Goal: Information Seeking & Learning: Learn about a topic

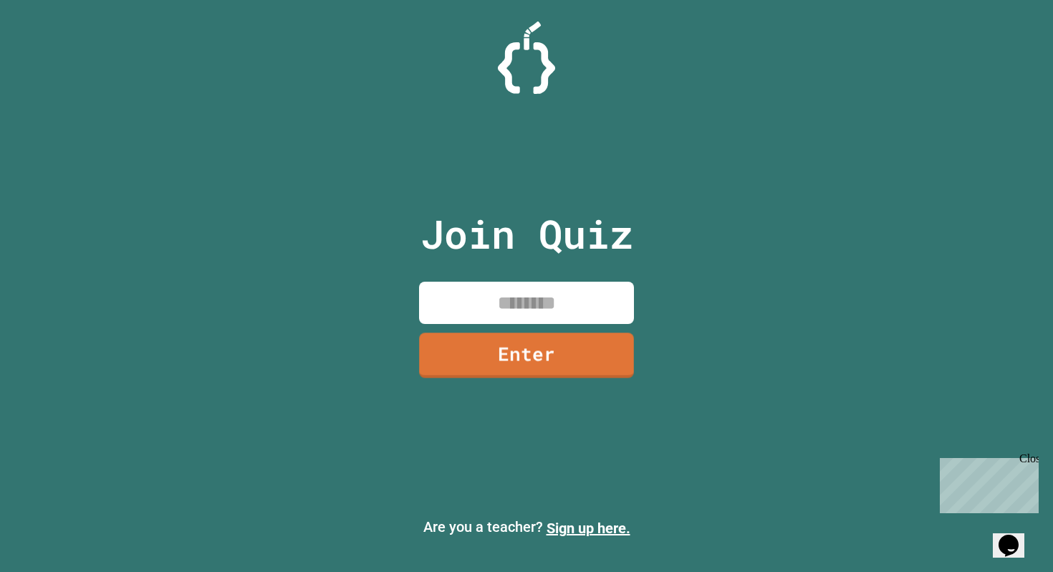
click at [501, 317] on input at bounding box center [526, 302] width 215 height 42
type input "********"
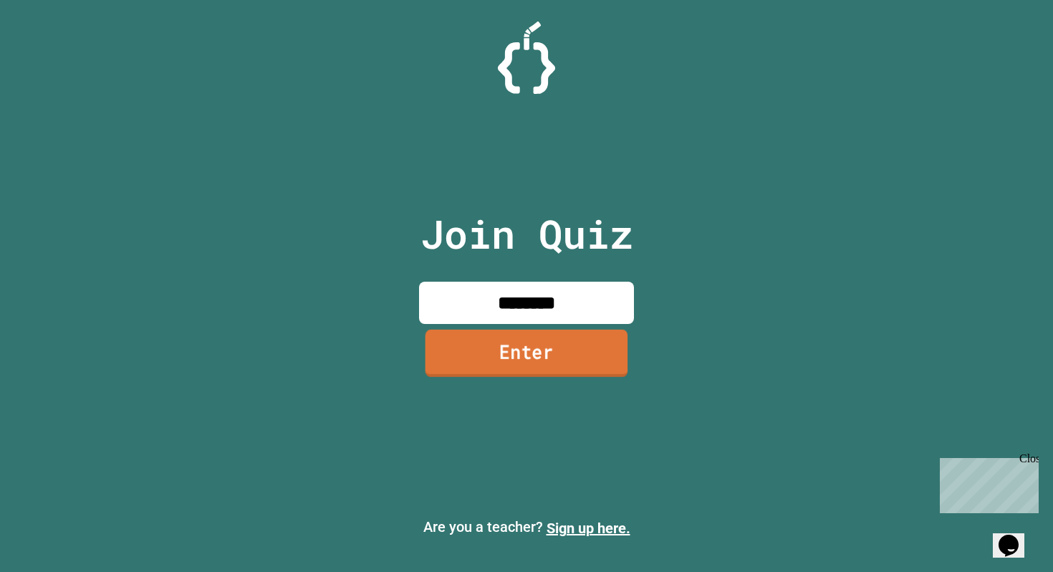
click at [570, 351] on link "Enter" at bounding box center [526, 352] width 203 height 47
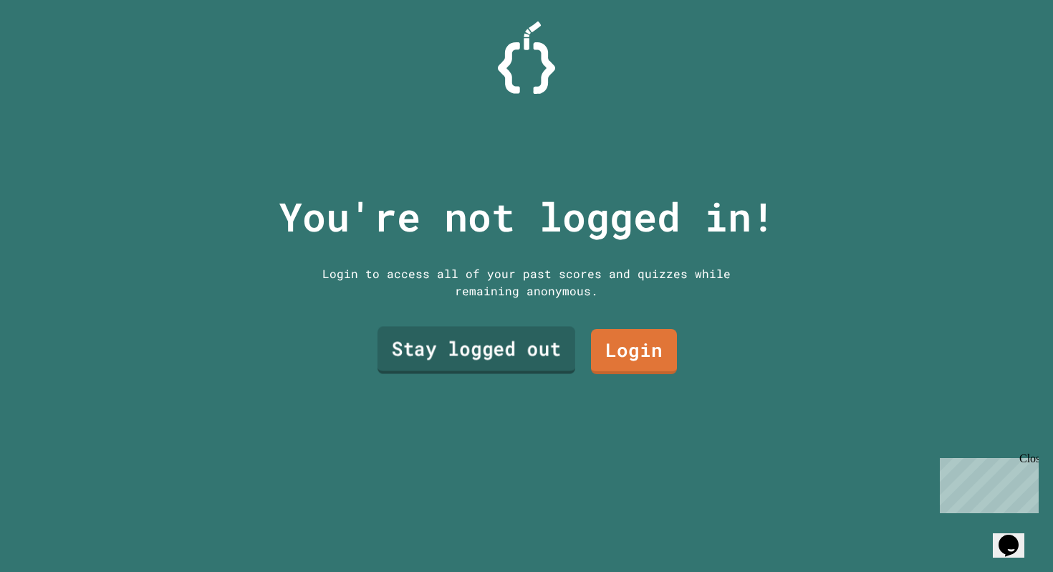
click at [540, 353] on link "Stay logged out" at bounding box center [476, 349] width 198 height 47
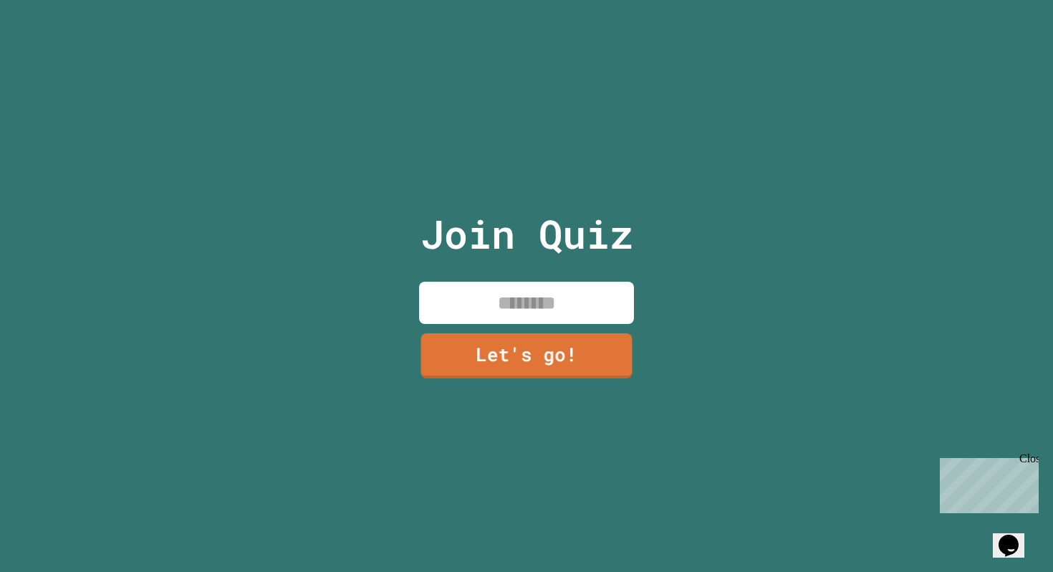
click at [533, 286] on input at bounding box center [526, 302] width 215 height 42
type input "*"
type input "******"
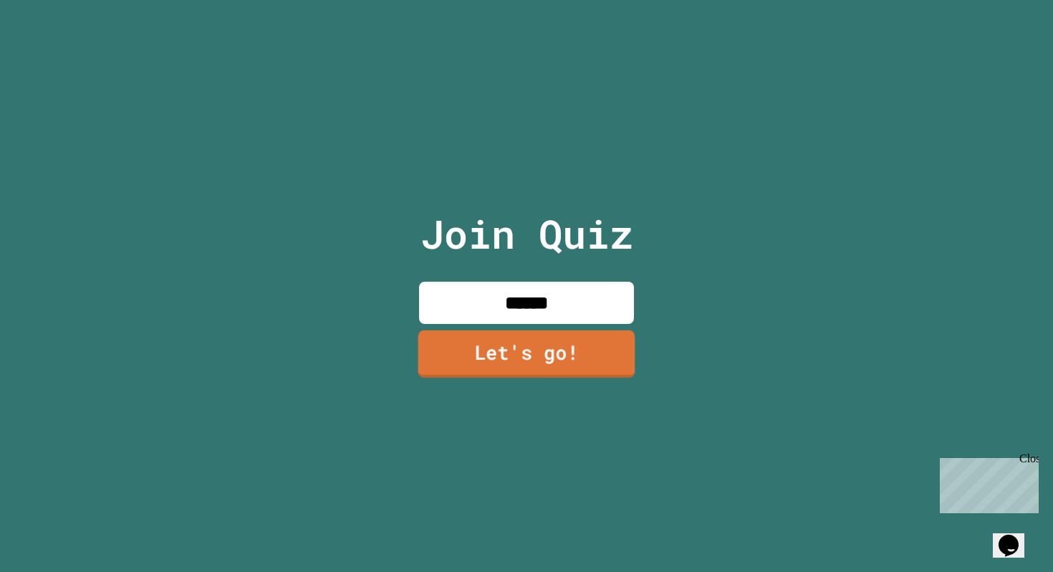
click at [586, 366] on link "Let's go!" at bounding box center [526, 353] width 217 height 47
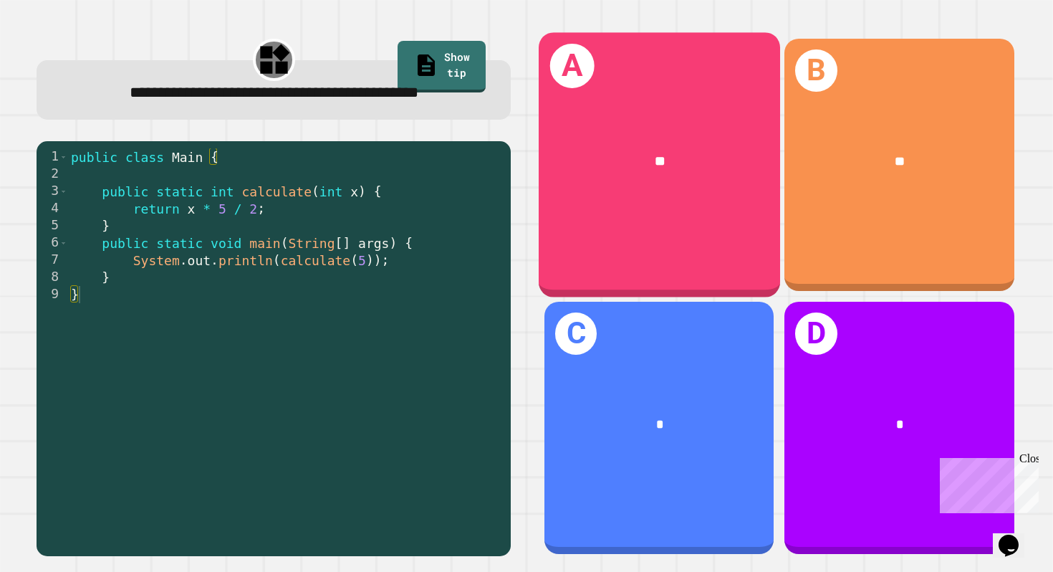
click at [635, 183] on div "**" at bounding box center [659, 161] width 241 height 74
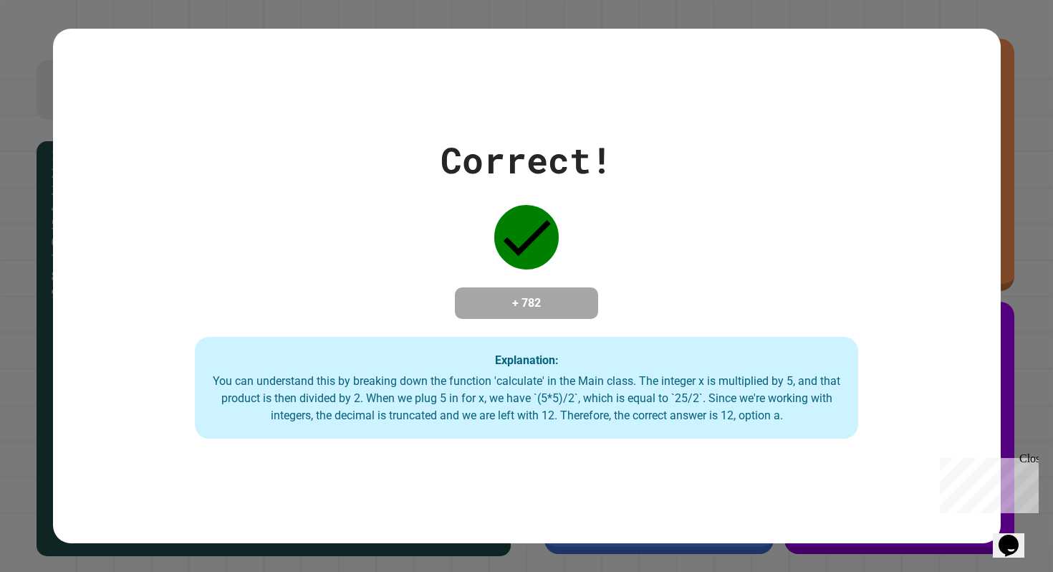
click at [733, 263] on div "Correct! + 782 Explanation: You can understand this by breaking down the functi…" at bounding box center [527, 285] width 948 height 305
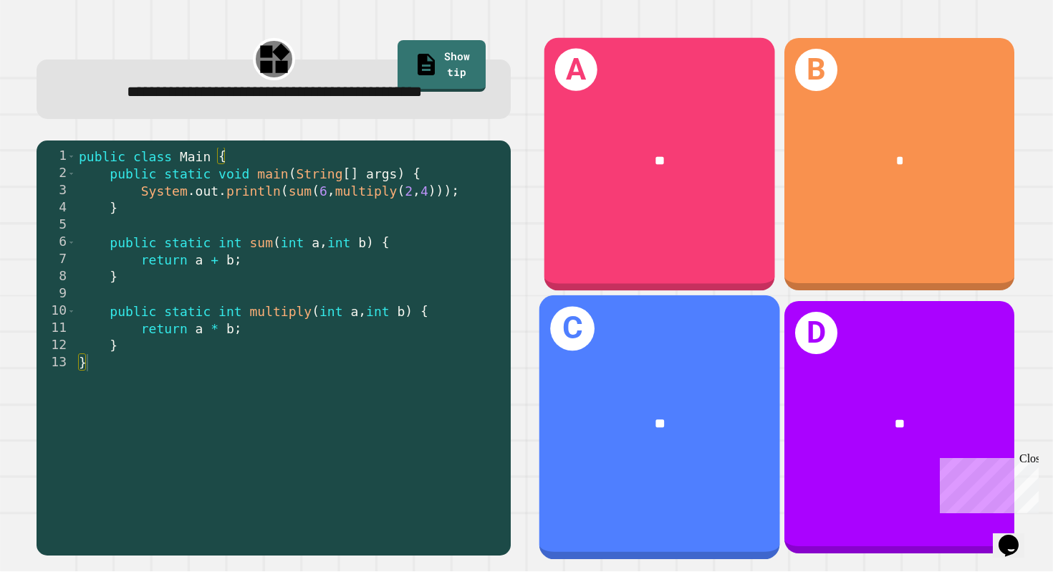
click at [713, 233] on div "A **" at bounding box center [659, 164] width 231 height 253
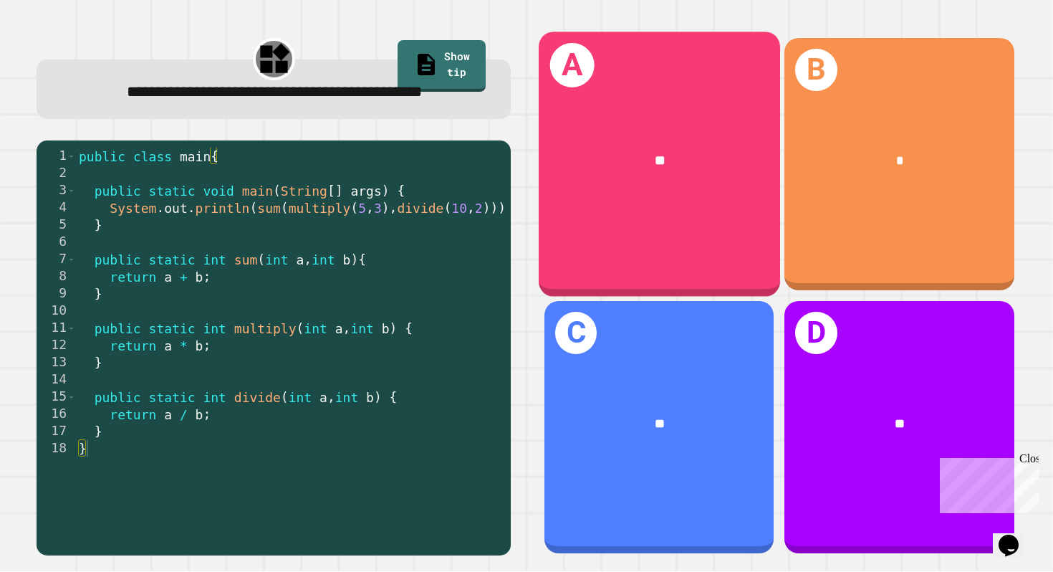
click at [677, 198] on div "A **" at bounding box center [659, 164] width 241 height 265
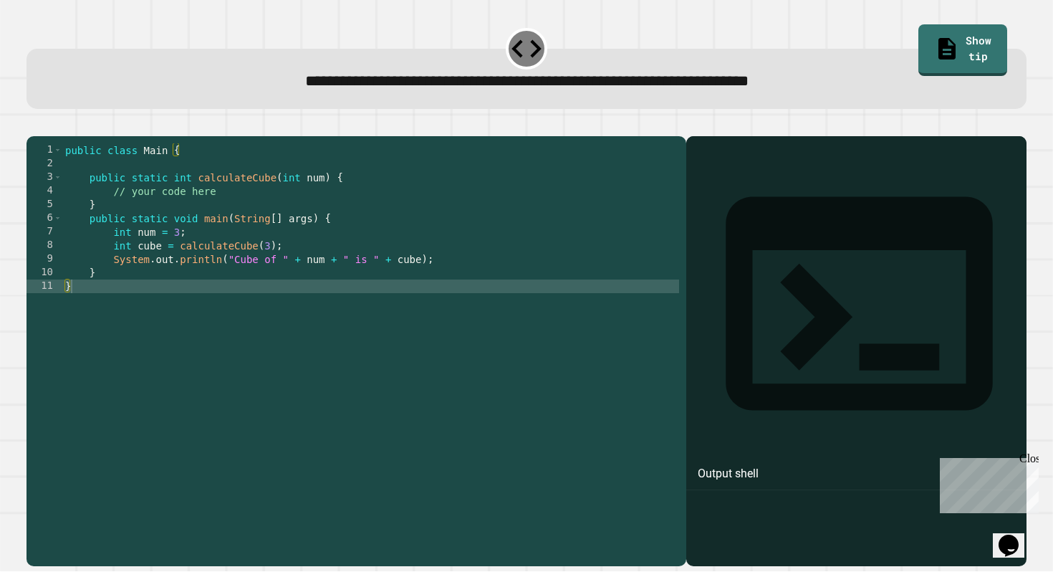
click at [829, 264] on div at bounding box center [856, 371] width 327 height 387
click at [259, 287] on div "public class Main { public static int calculateCube ( int num ) { // your code …" at bounding box center [370, 347] width 617 height 408
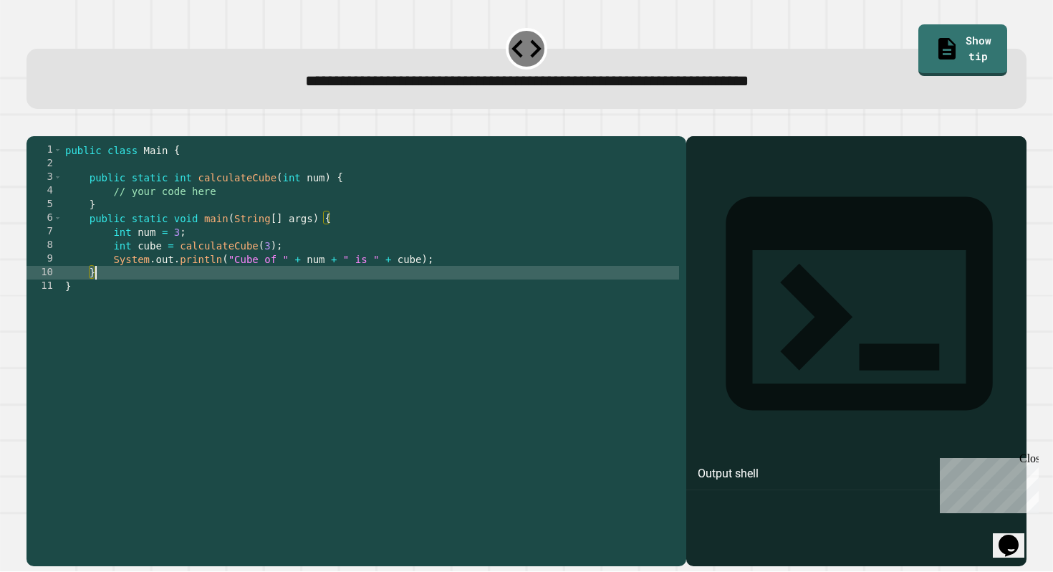
click at [277, 221] on div "public class Main { public static int calculateCube ( int num ) { // your code …" at bounding box center [370, 347] width 617 height 408
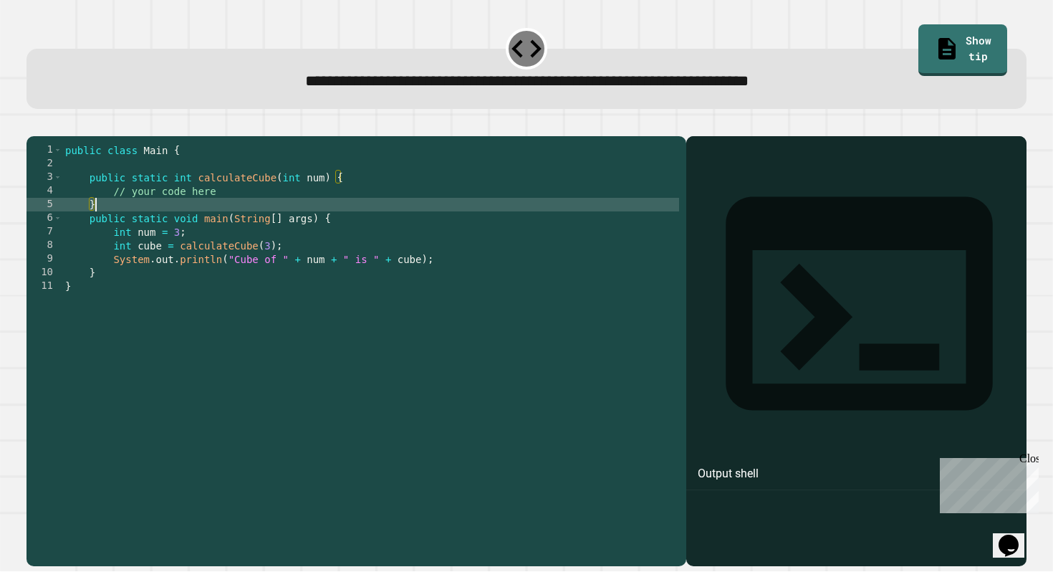
click at [277, 210] on div "public class Main { public static int calculateCube ( int num ) { // your code …" at bounding box center [370, 347] width 617 height 408
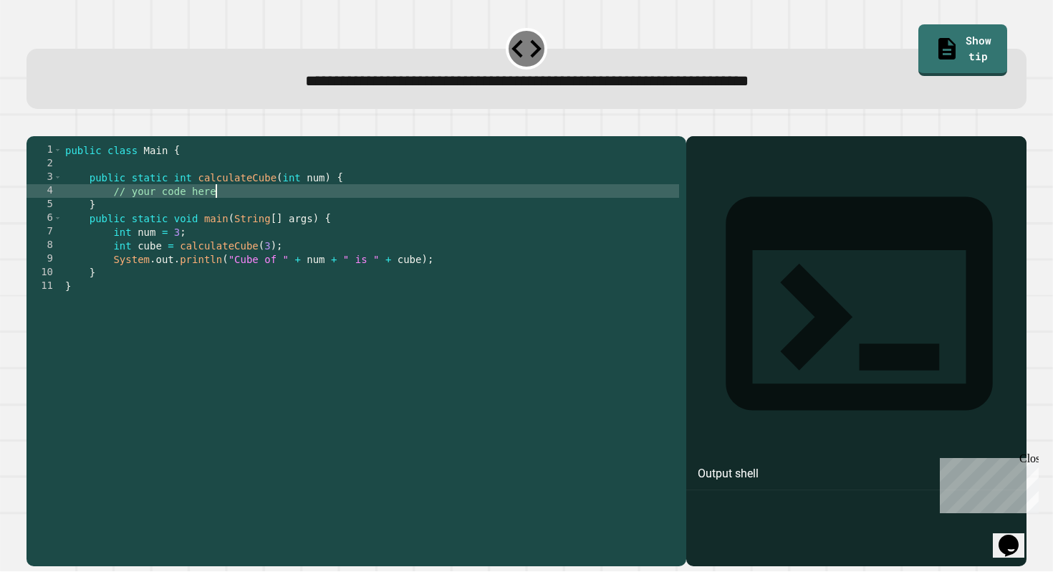
type textarea "**********"
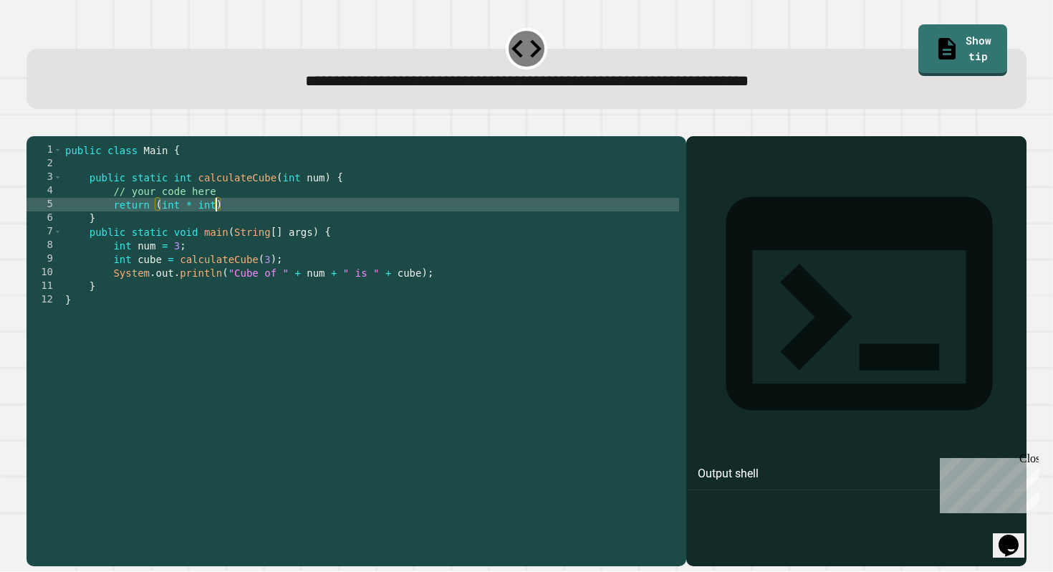
scroll to position [0, 10]
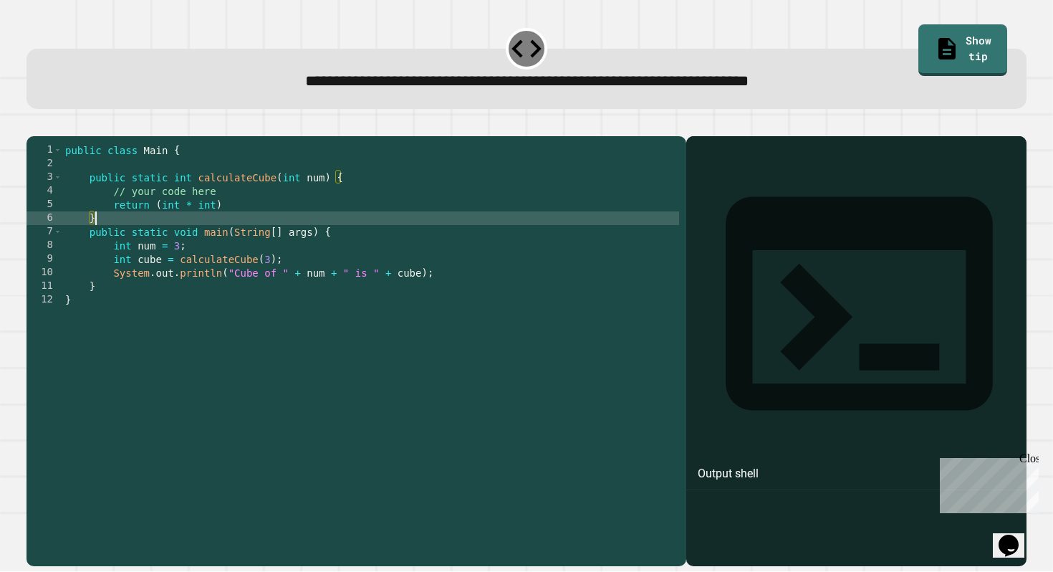
click at [355, 235] on div "public class Main { public static int calculateCube ( int num ) { // your code …" at bounding box center [370, 347] width 617 height 408
click at [940, 43] on icon at bounding box center [948, 47] width 16 height 22
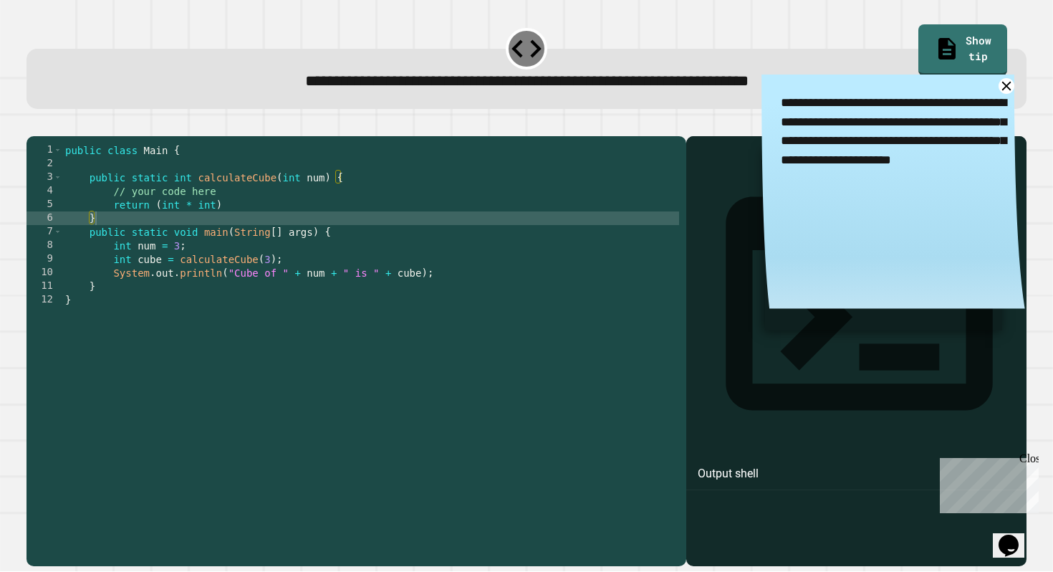
click at [162, 225] on div "public class Main { public static int calculateCube ( int num ) { // your code …" at bounding box center [370, 347] width 617 height 408
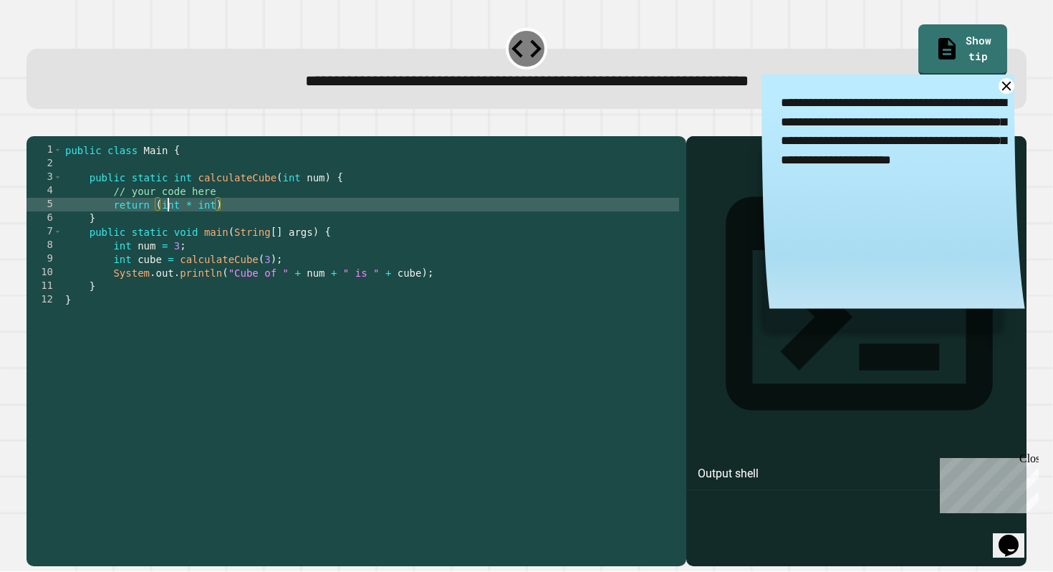
click at [170, 226] on div "public class Main { public static int calculateCube ( int num ) { // your code …" at bounding box center [370, 347] width 617 height 408
click at [211, 226] on div "public class Main { public static int calculateCube ( int num ) { // your code …" at bounding box center [370, 347] width 617 height 408
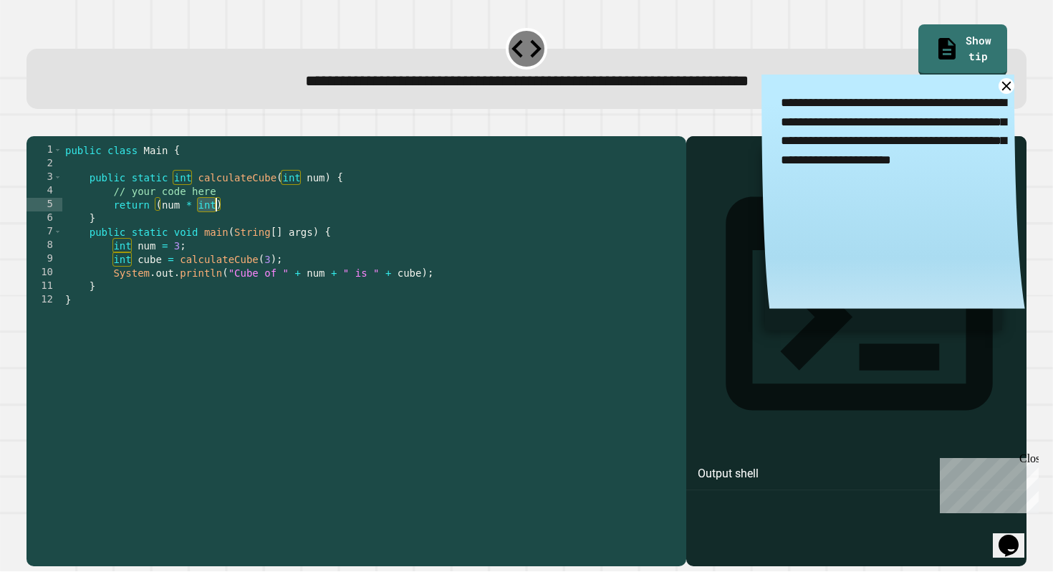
scroll to position [0, 10]
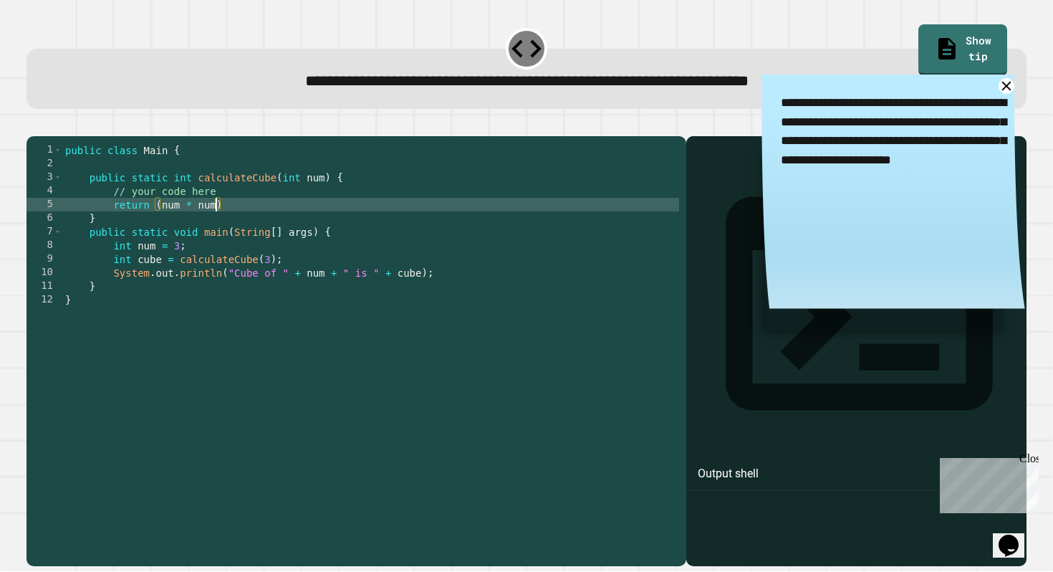
click at [278, 325] on div "public class Main { public static int calculateCube ( int num ) { // your code …" at bounding box center [370, 347] width 617 height 408
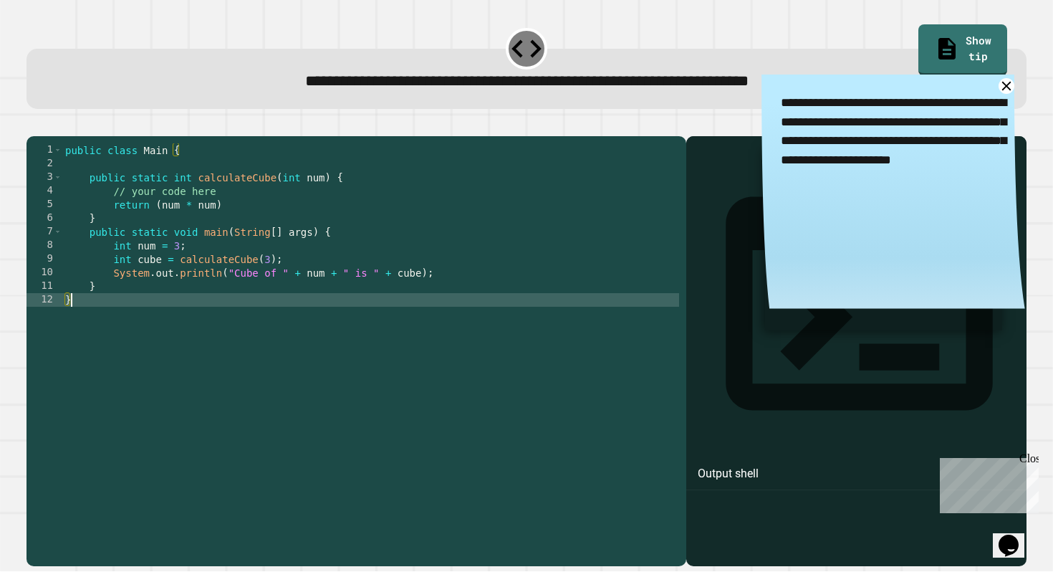
scroll to position [0, 0]
click at [1008, 90] on icon at bounding box center [1006, 85] width 11 height 11
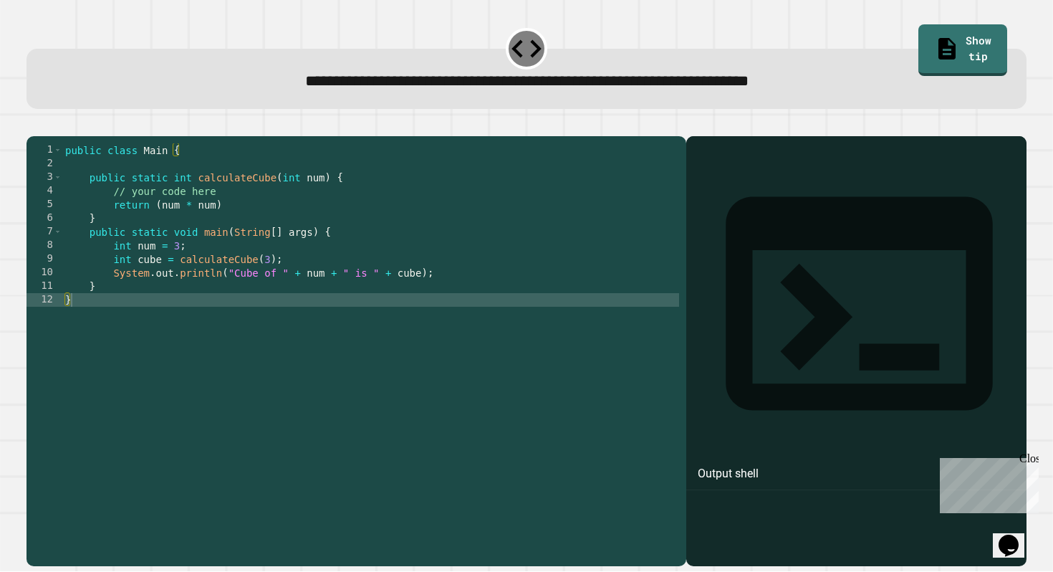
click at [887, 312] on div at bounding box center [856, 371] width 327 height 387
click at [758, 465] on div "Output shell" at bounding box center [728, 473] width 61 height 17
click at [756, 186] on div "Output shell" at bounding box center [856, 312] width 341 height 353
click at [34, 125] on button "button" at bounding box center [34, 125] width 0 height 0
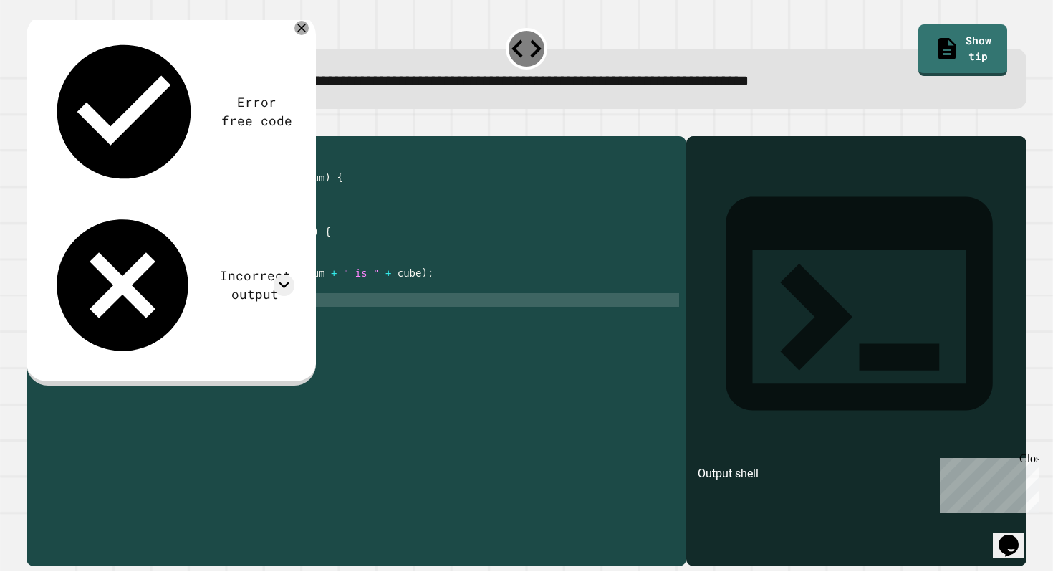
click at [323, 202] on div "public class Main { public static int calculateCube ( int num ) { // your code …" at bounding box center [370, 347] width 617 height 408
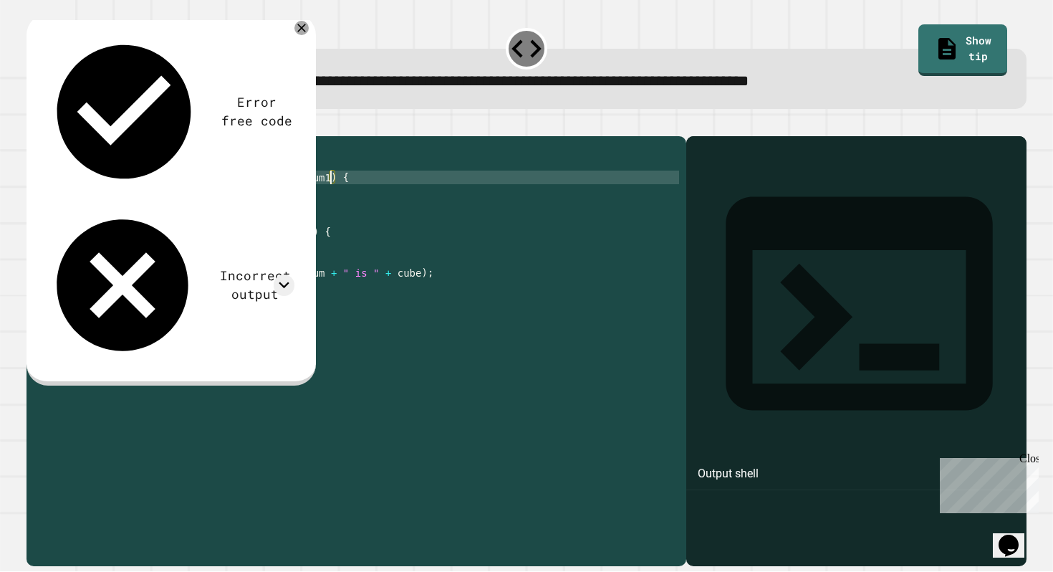
click at [179, 223] on div "public class Main { public static int calculateCube ( int num1 ) { // your code…" at bounding box center [370, 347] width 617 height 408
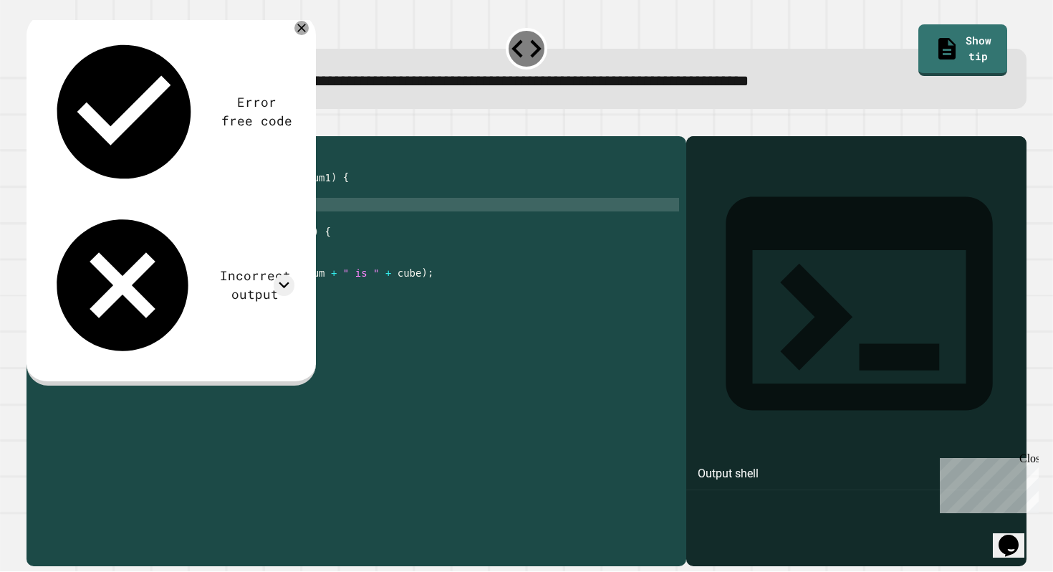
scroll to position [0, 9]
click at [223, 227] on div "public class Main { public static int calculateCube ( int num1 ) { // your code…" at bounding box center [370, 347] width 617 height 408
click at [34, 125] on icon "button" at bounding box center [34, 125] width 0 height 0
click at [227, 227] on div "public class Main { public static int calculateCube ( int num1 ) { // your code…" at bounding box center [370, 347] width 617 height 408
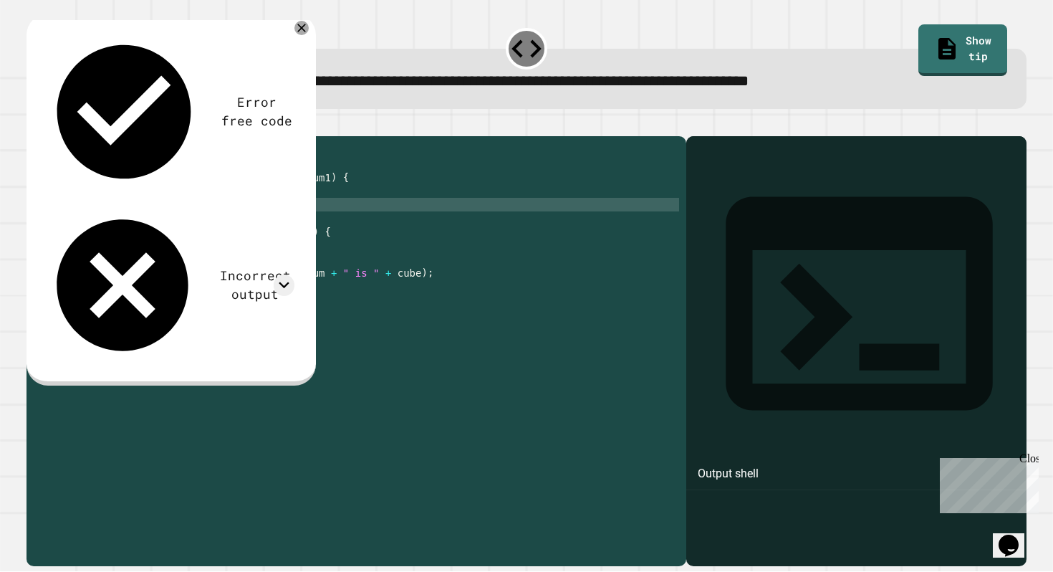
scroll to position [0, 11]
click at [183, 226] on div "public class Main { public static int calculateCube ( int num1 ) { // your code…" at bounding box center [370, 347] width 617 height 408
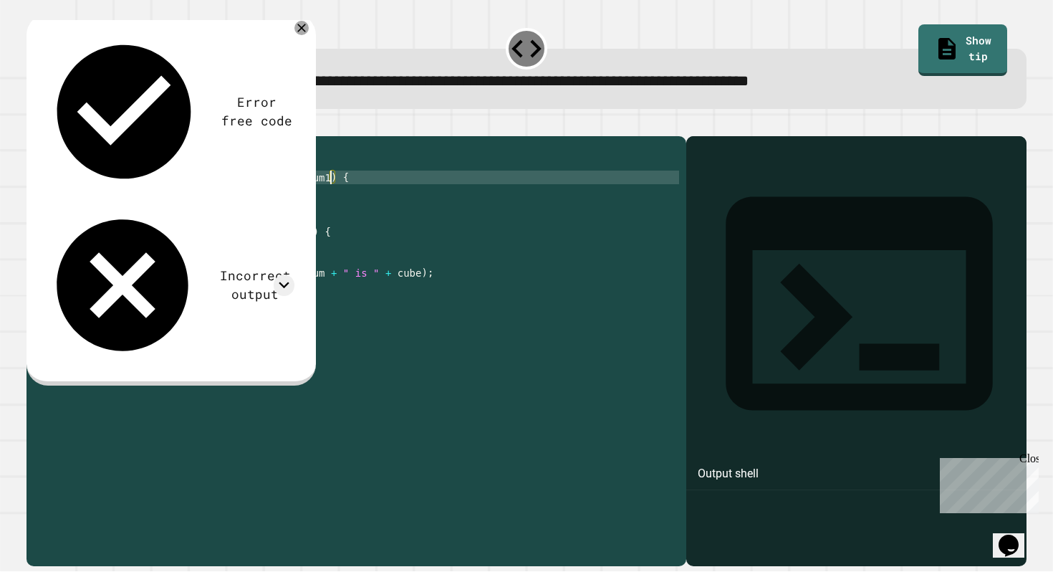
click at [329, 201] on div "public class Main { public static int calculateCube ( int num1 ) { // your code…" at bounding box center [370, 347] width 617 height 408
click at [294, 210] on div "public class Main { public static int calculateCube ( int num ) { // your code …" at bounding box center [370, 347] width 617 height 408
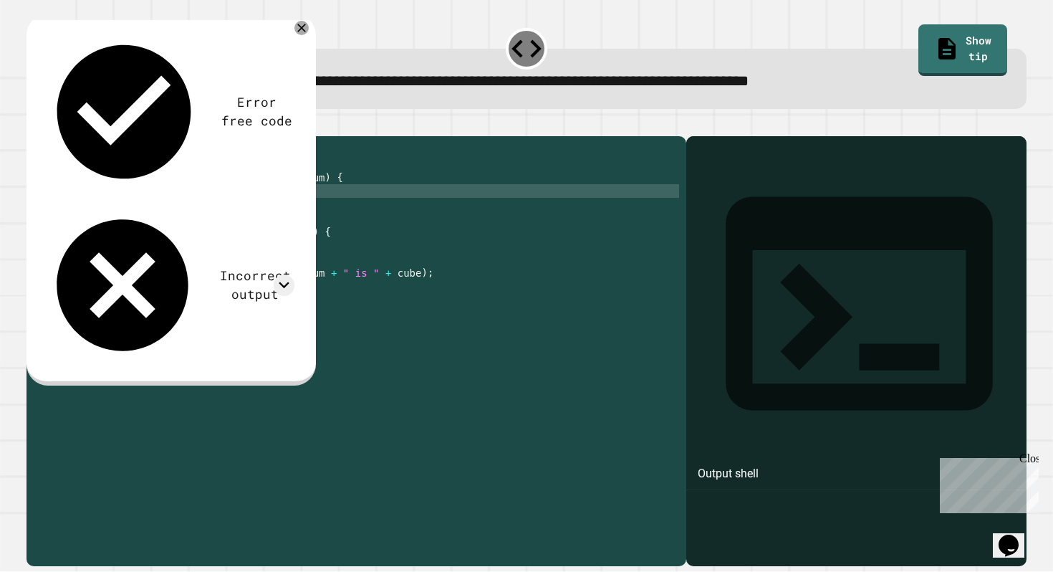
click at [294, 219] on div "public class Main { public static int calculateCube ( int num ) { // your code …" at bounding box center [370, 347] width 617 height 408
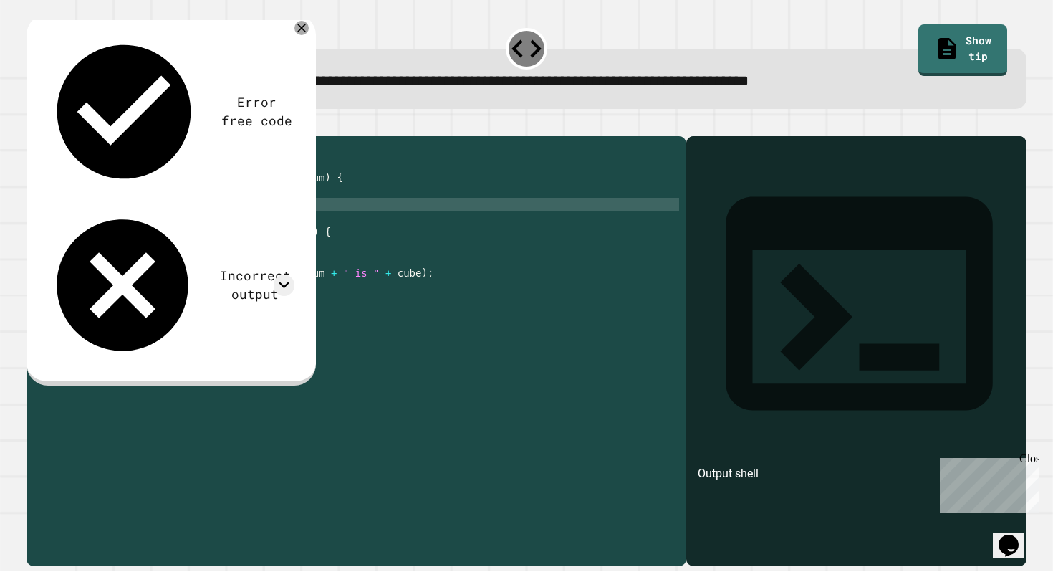
scroll to position [0, 11]
click at [34, 125] on icon "button" at bounding box center [34, 125] width 0 height 0
click at [163, 224] on div "public class Main { public static int calculateCube ( int num ) { // your code …" at bounding box center [370, 347] width 617 height 408
click at [34, 125] on icon "button" at bounding box center [34, 125] width 0 height 0
click at [274, 274] on div at bounding box center [284, 284] width 21 height 21
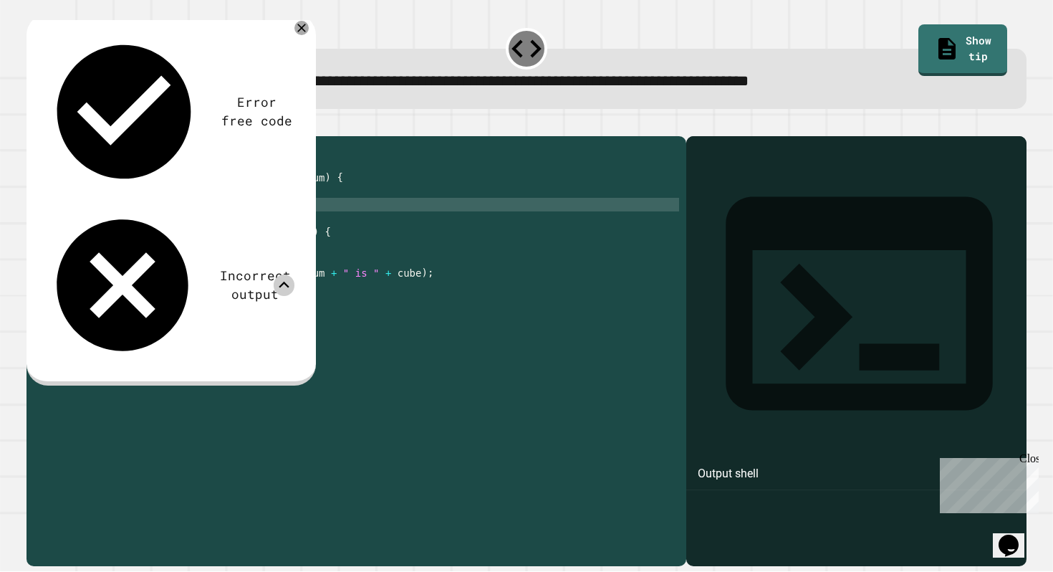
click at [294, 274] on div at bounding box center [284, 284] width 21 height 21
drag, startPoint x: 160, startPoint y: 229, endPoint x: 182, endPoint y: 227, distance: 22.3
click at [182, 227] on div "public class Main { public static int calculateCube ( int num ) { // your code …" at bounding box center [370, 347] width 617 height 408
click at [192, 227] on div "public class Main { public static int calculateCube ( int num ) { // your code …" at bounding box center [370, 347] width 617 height 408
click at [218, 228] on div "public class Main { public static int calculateCube ( int num ) { // your code …" at bounding box center [370, 347] width 617 height 408
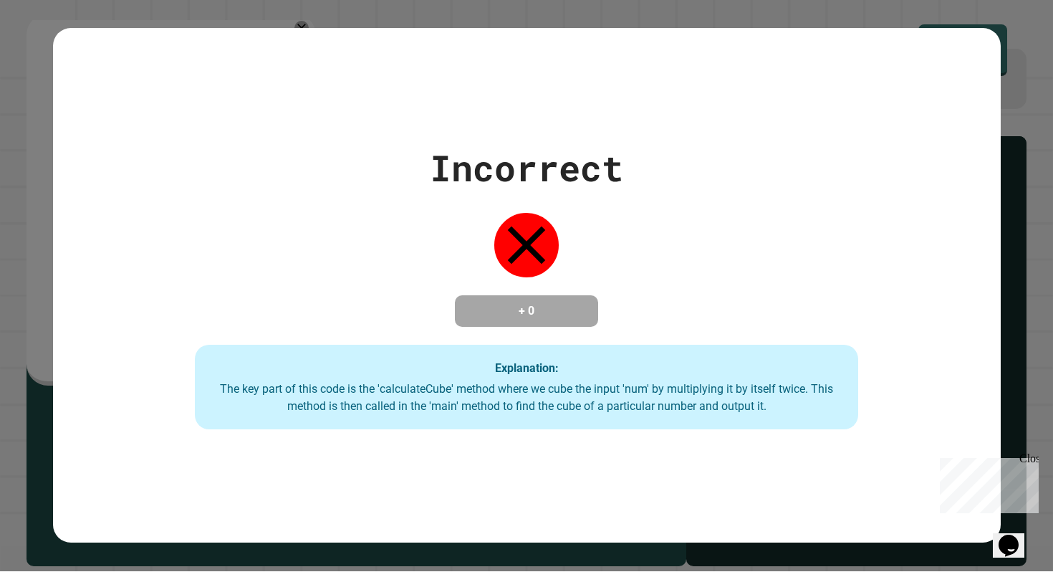
scroll to position [0, 13]
type textarea "**********"
click at [410, 251] on div "Incorrect + 0 Explanation: The key part of this code is the 'calculateCube' met…" at bounding box center [527, 285] width 948 height 288
click at [653, 253] on div "Incorrect + 0 Explanation: The key part of this code is the 'calculateCube' met…" at bounding box center [527, 285] width 948 height 288
click at [688, 219] on div "Incorrect + 0 Explanation: The key part of this code is the 'calculateCube' met…" at bounding box center [527, 285] width 948 height 288
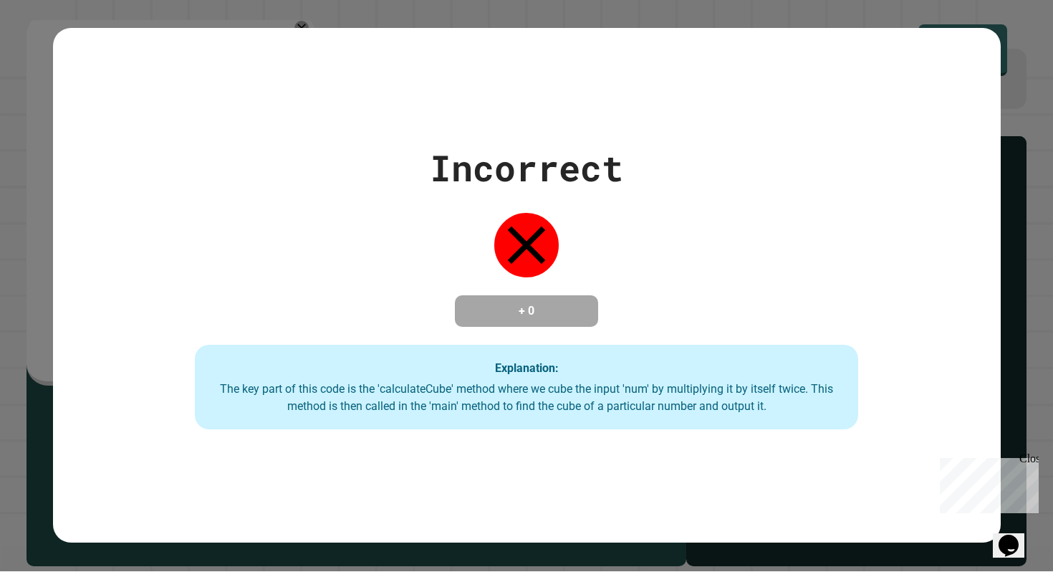
click at [688, 218] on div "Incorrect + 0 Explanation: The key part of this code is the 'calculateCube' met…" at bounding box center [527, 285] width 948 height 288
click at [947, 17] on div "Incorrect + 0 Explanation: The key part of this code is the 'calculateCube' met…" at bounding box center [526, 285] width 1053 height 572
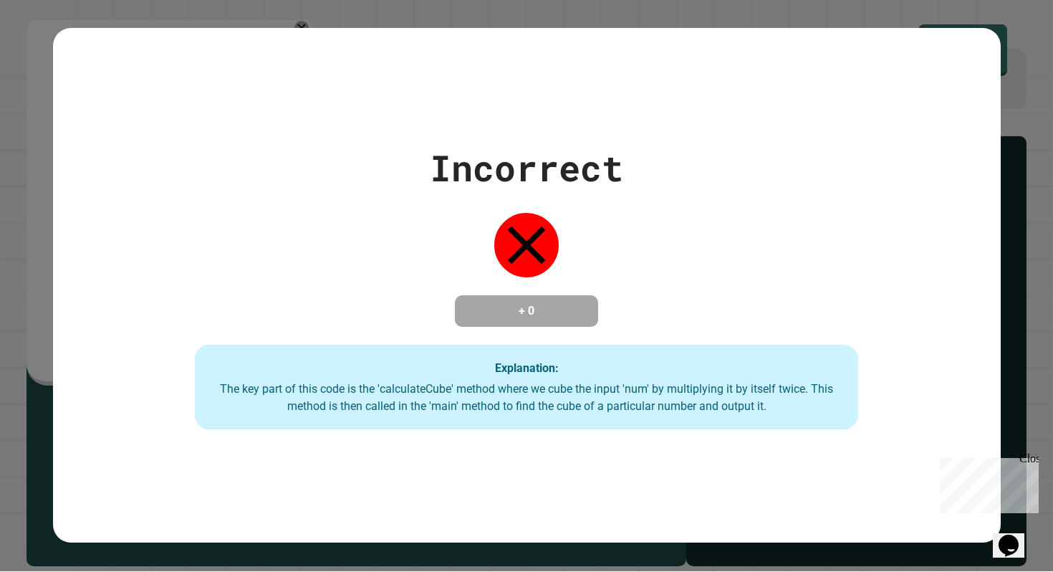
click at [757, 74] on div "Incorrect + 0 Explanation: The key part of this code is the 'calculateCube' met…" at bounding box center [527, 285] width 948 height 514
click at [743, 25] on div "Incorrect + 0 Explanation: The key part of this code is the 'calculateCube' met…" at bounding box center [526, 285] width 1053 height 572
click at [755, 108] on div "Incorrect + 0 Explanation: The key part of this code is the 'calculateCube' met…" at bounding box center [527, 285] width 948 height 514
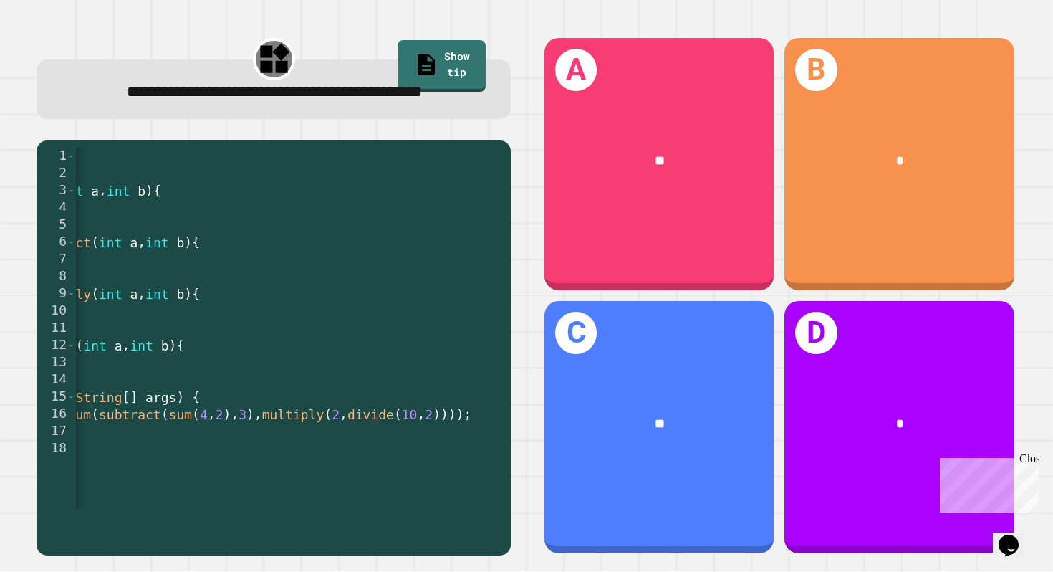
scroll to position [0, 221]
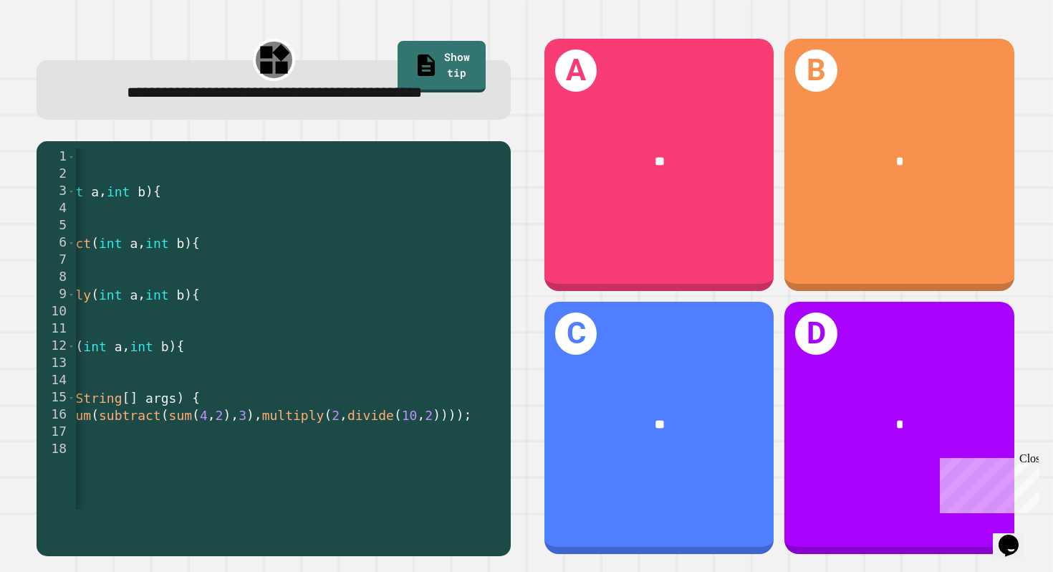
scroll to position [0, 221]
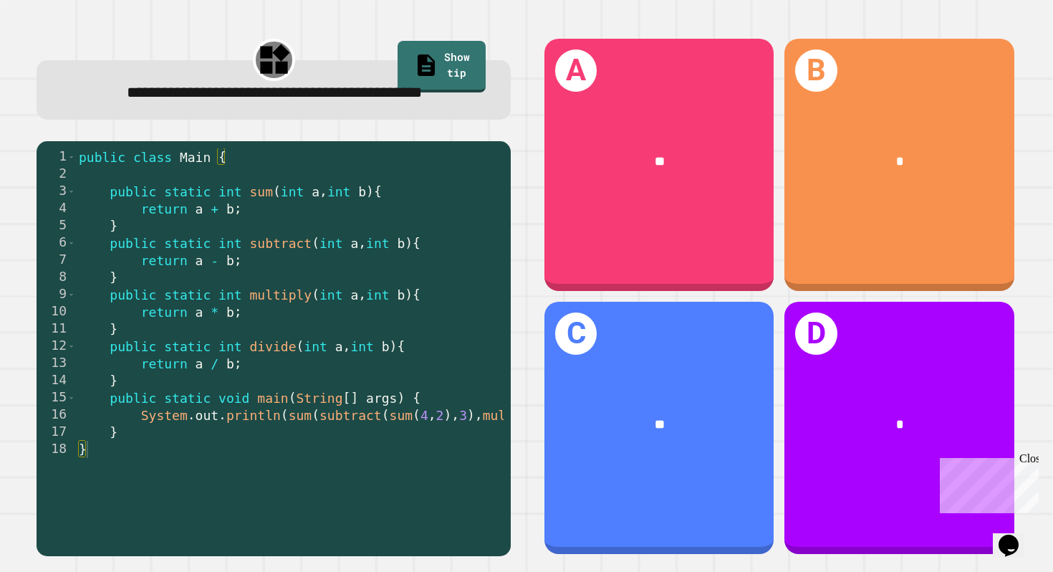
click at [290, 509] on div at bounding box center [290, 502] width 428 height 14
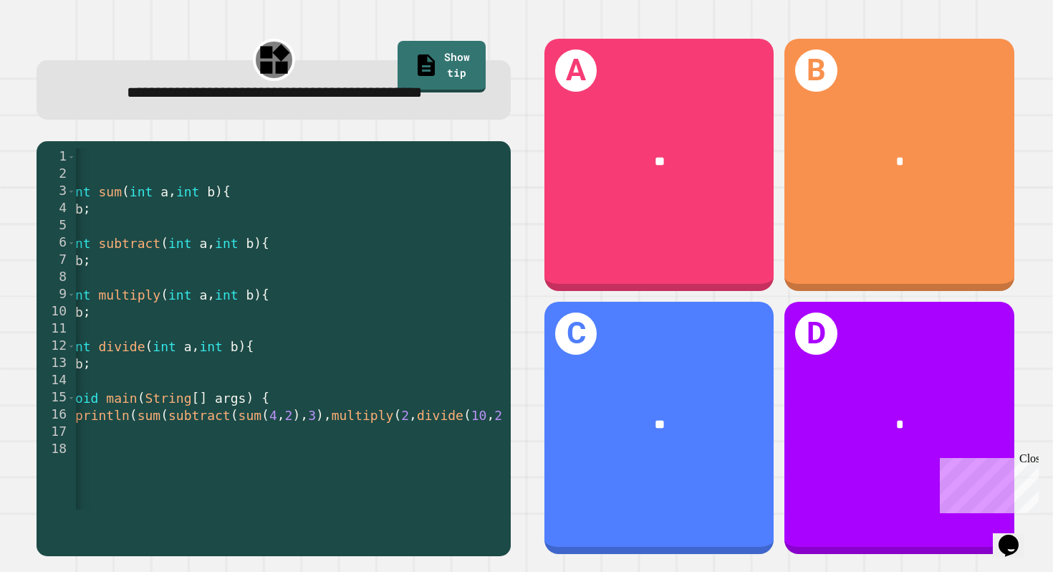
scroll to position [0, 151]
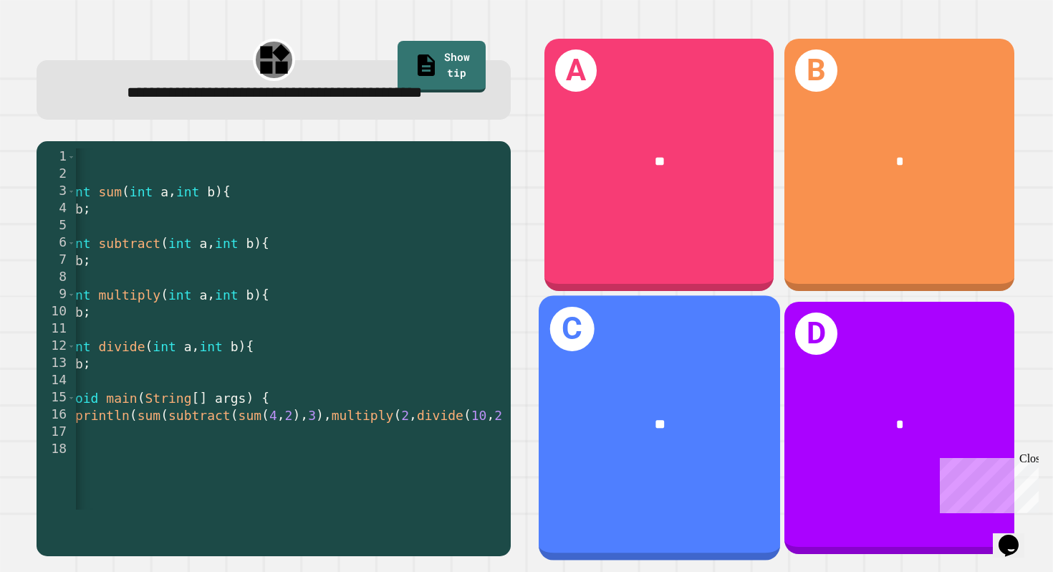
click at [707, 415] on div "**" at bounding box center [659, 424] width 187 height 21
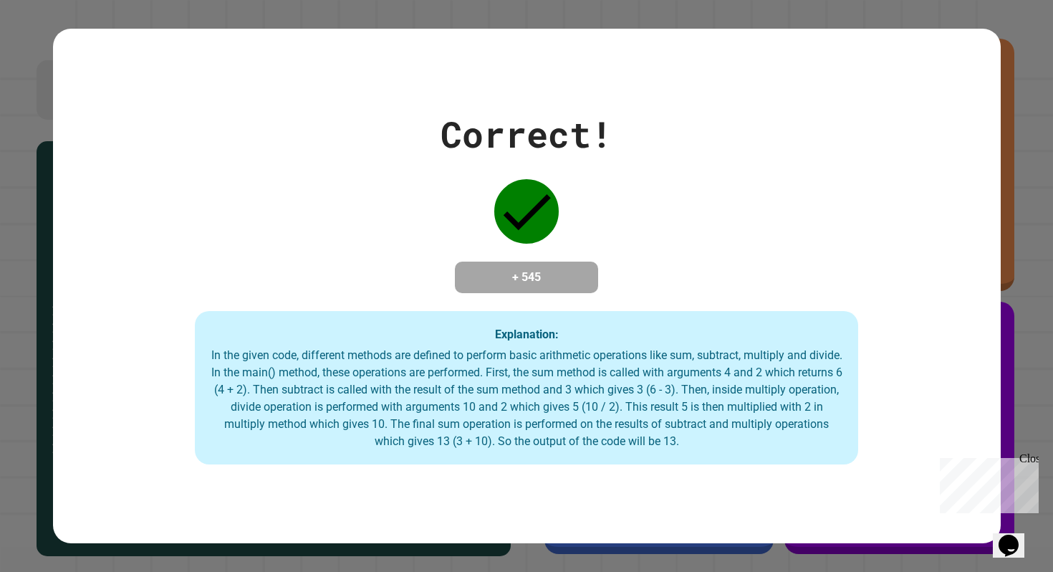
scroll to position [1, 0]
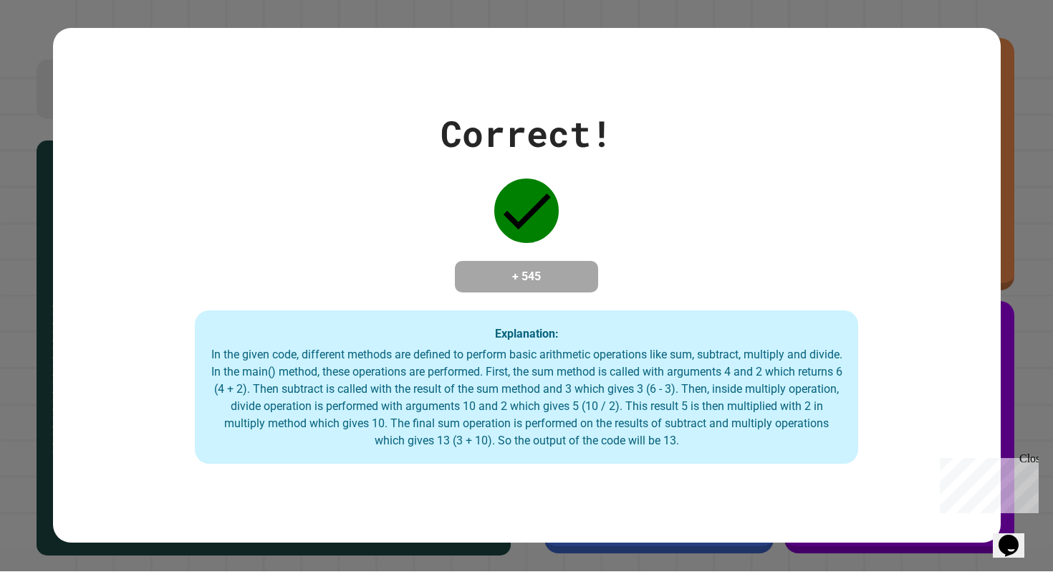
click at [857, 147] on div "Correct! + 545 Explanation: In the given code, different methods are defined to…" at bounding box center [527, 285] width 948 height 357
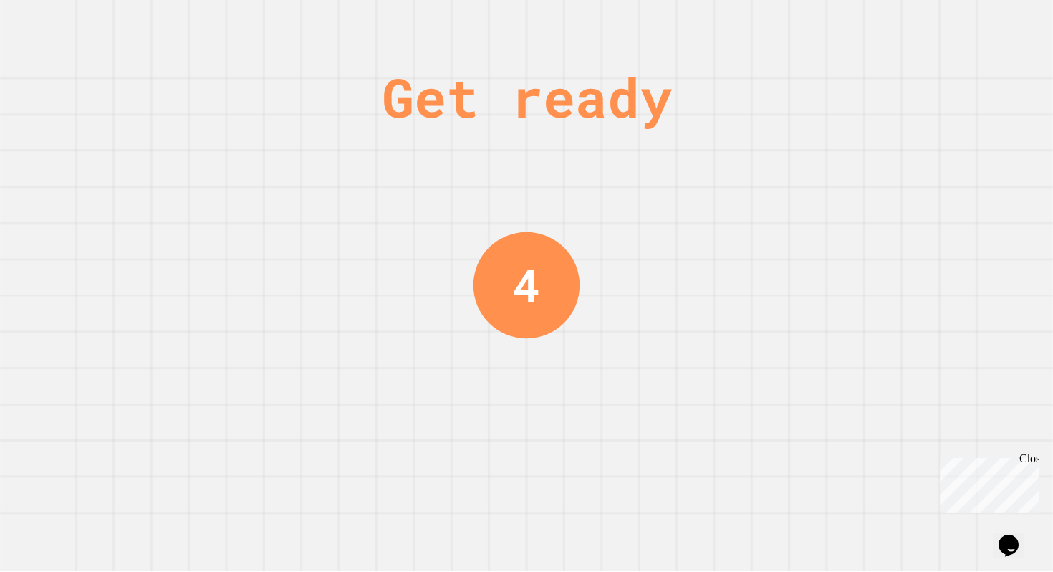
scroll to position [0, 0]
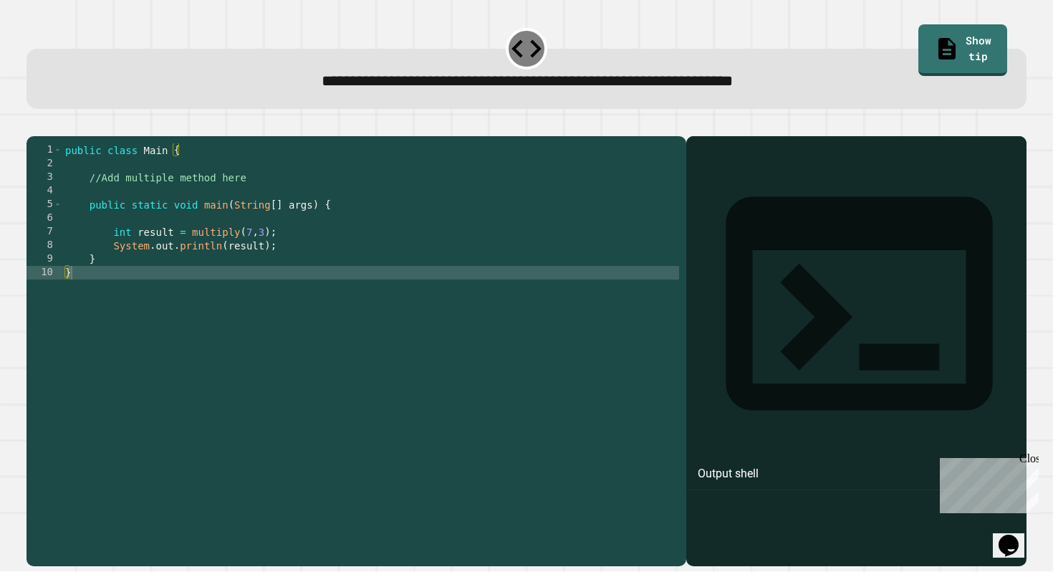
click at [294, 237] on div "public class Main { //Add multiple method here public static void main ( String…" at bounding box center [370, 347] width 617 height 408
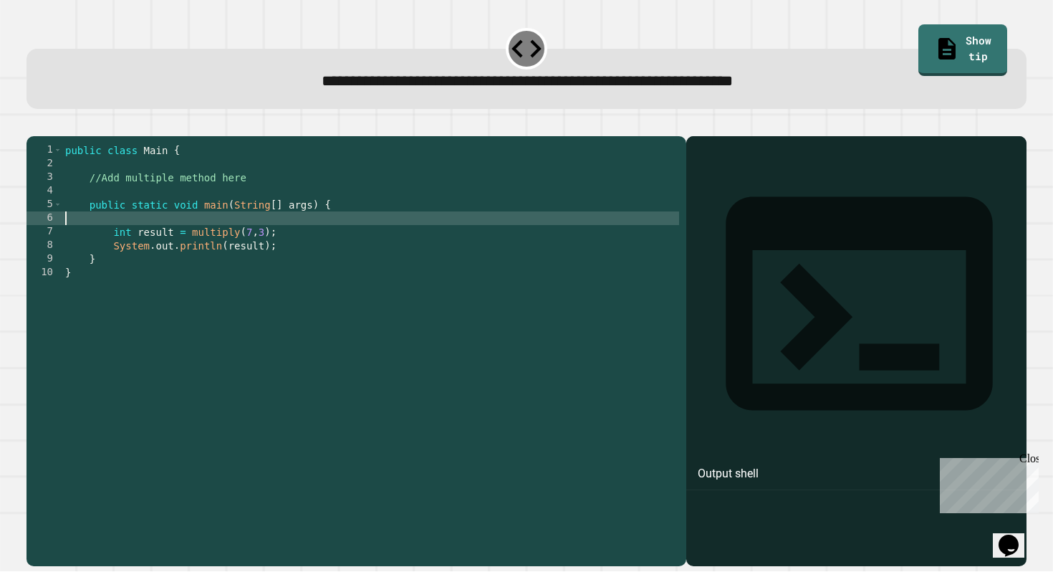
click at [241, 214] on div "public class Main { //Add multiple method here public static void main ( String…" at bounding box center [370, 347] width 617 height 408
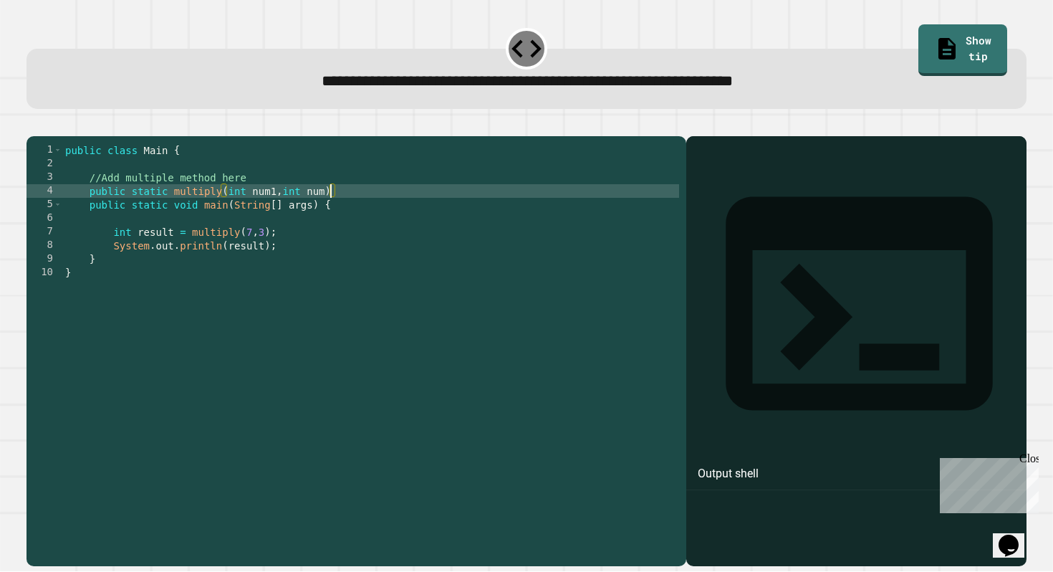
scroll to position [0, 19]
type textarea "**********"
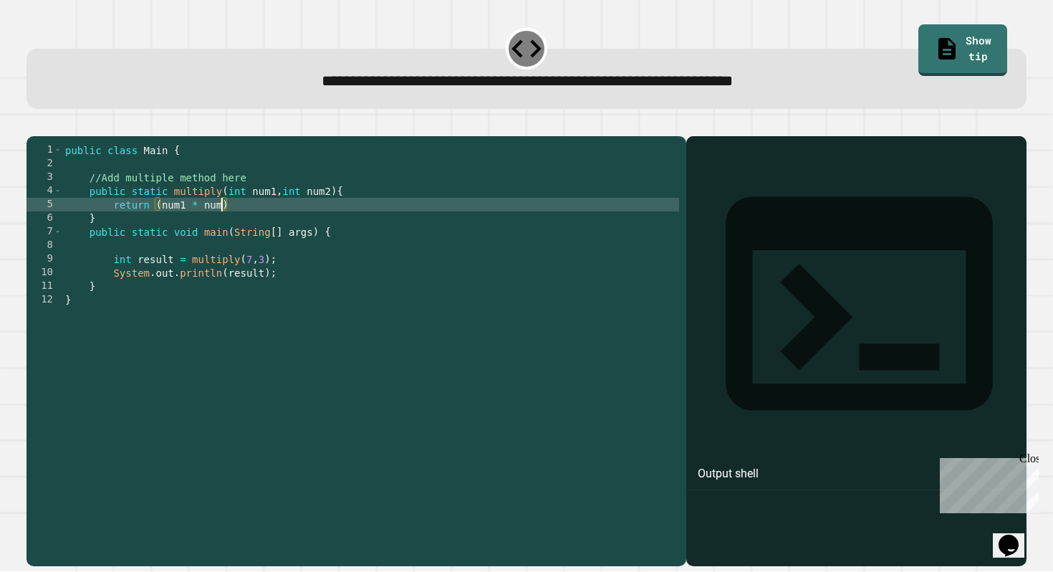
scroll to position [0, 11]
click at [264, 228] on div "public class Main { //Add multiple method here public static multiply ( int num…" at bounding box center [370, 347] width 617 height 408
click at [45, 133] on icon "button" at bounding box center [43, 133] width 8 height 10
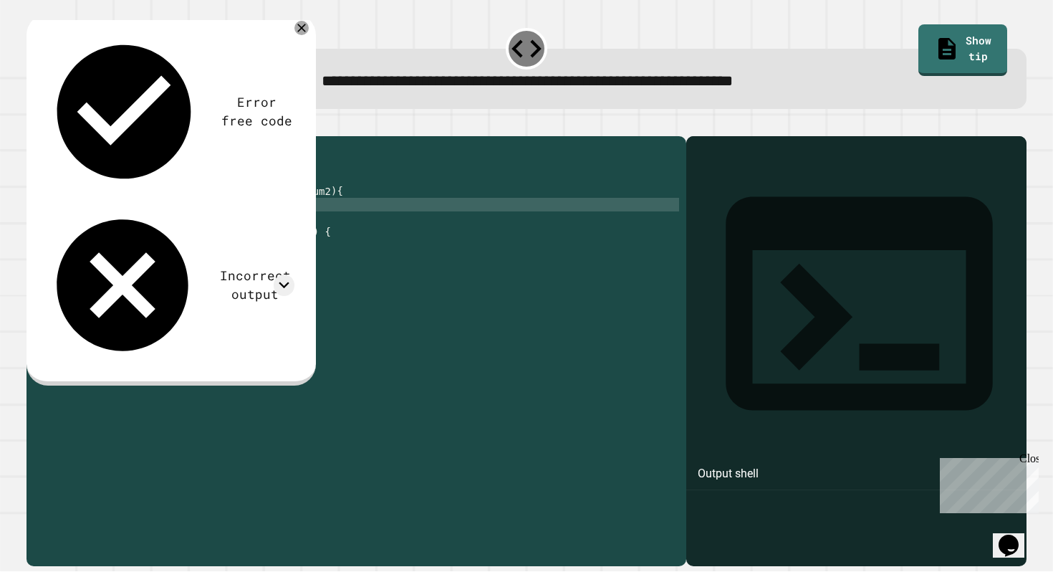
click at [309, 225] on div "public class Main { //Add multiple method here public static multiply ( int num…" at bounding box center [370, 347] width 617 height 408
click at [315, 313] on div "public class Main { //Add multiple method here public static multiply ( int num…" at bounding box center [370, 347] width 617 height 408
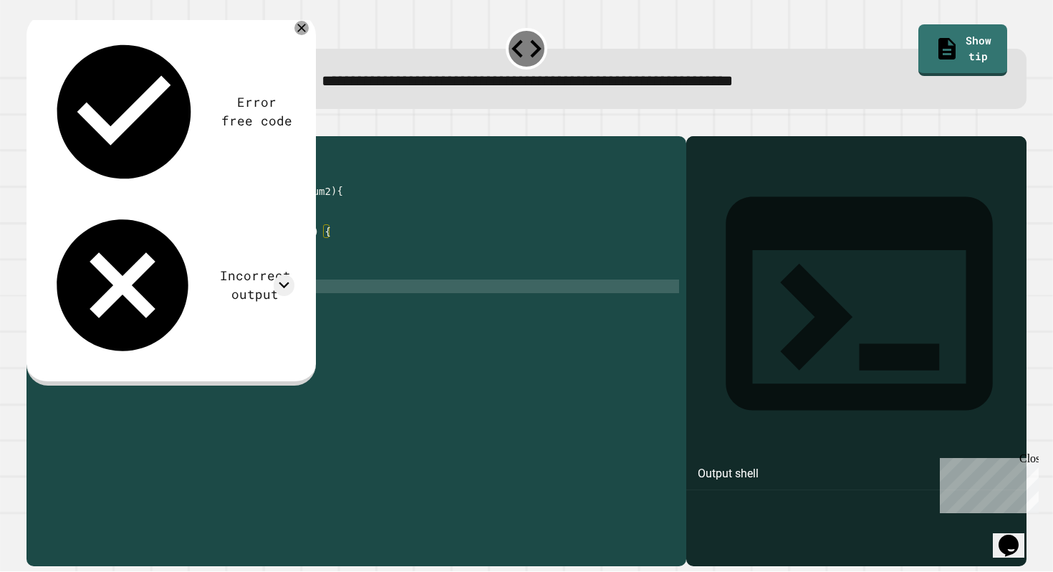
scroll to position [0, 1]
click at [284, 299] on div "public class Main { //Add multiple method here public static multiply ( int num…" at bounding box center [370, 347] width 617 height 408
click at [486, 136] on div at bounding box center [527, 127] width 1001 height 17
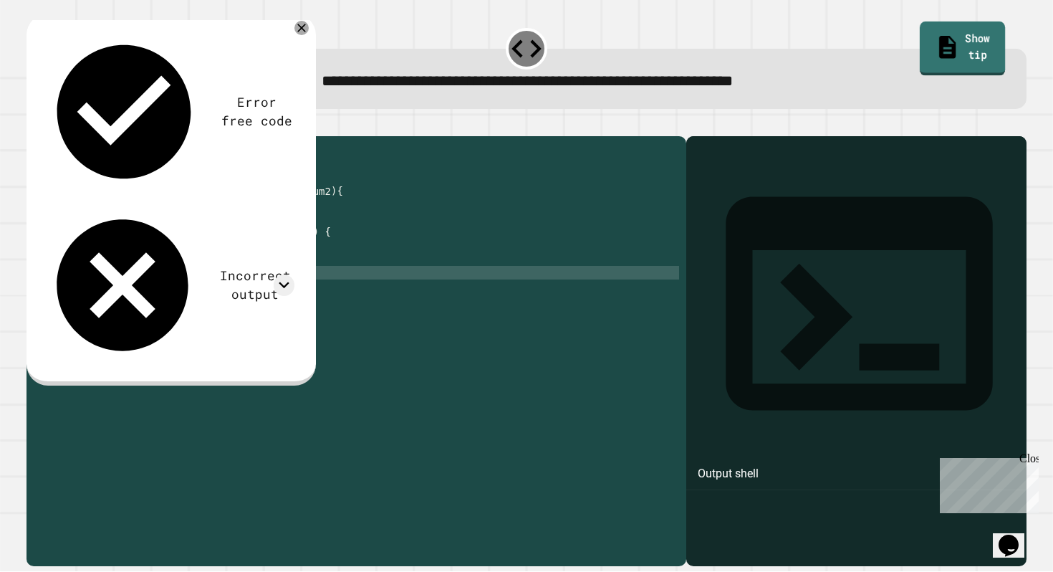
click at [942, 31] on link "Show tip" at bounding box center [963, 48] width 86 height 54
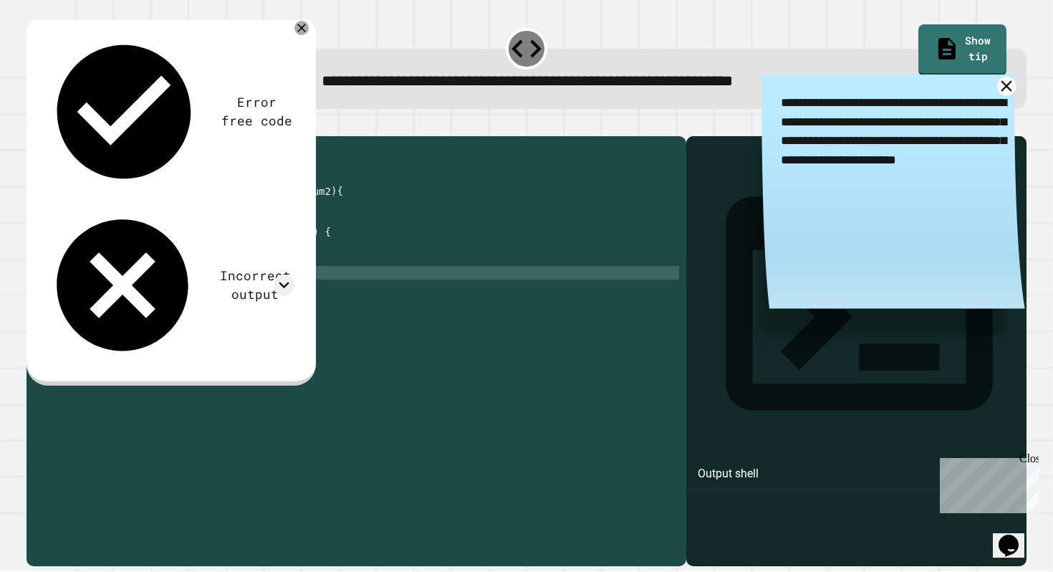
click at [1007, 86] on icon at bounding box center [1006, 85] width 11 height 11
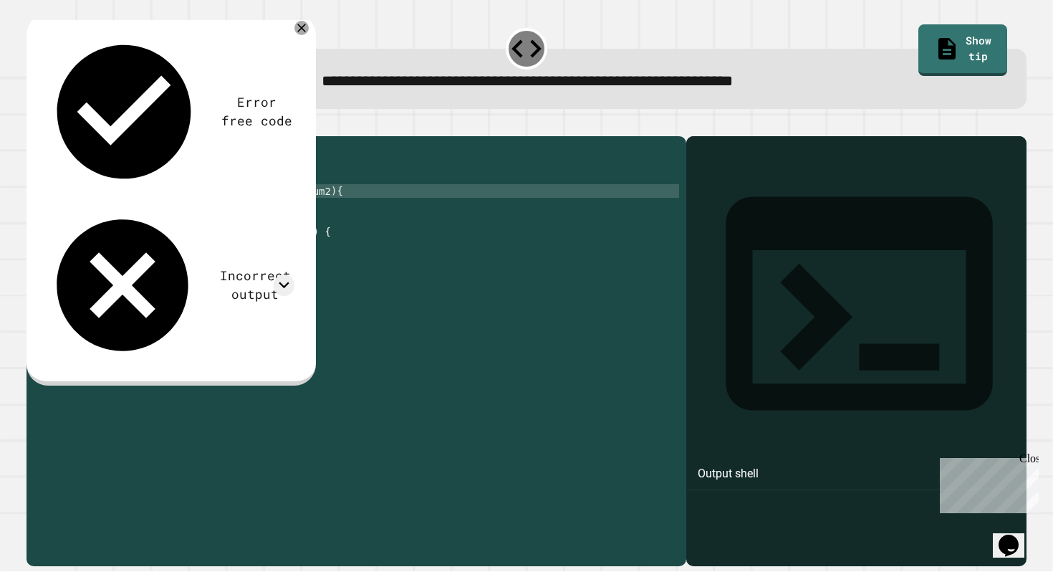
click at [173, 216] on div "public class Main { //Add multiple method here public static multiply ( int num…" at bounding box center [370, 347] width 617 height 408
type textarea "**********"
click at [34, 125] on icon "button" at bounding box center [34, 125] width 0 height 0
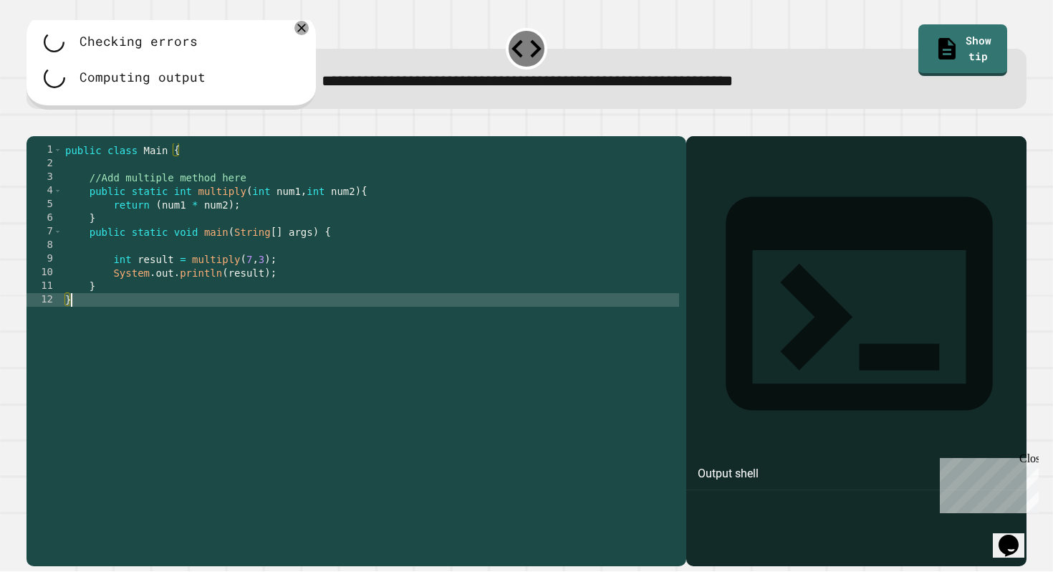
scroll to position [0, 0]
click at [254, 319] on div "public class Main { //Add multiple method here public static int multiply ( int…" at bounding box center [370, 347] width 617 height 408
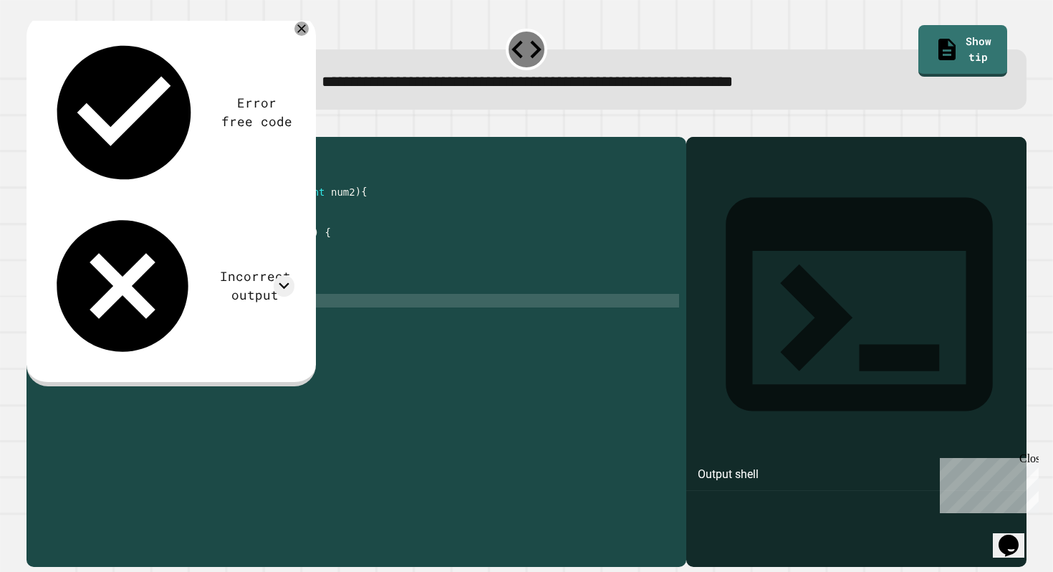
click at [261, 126] on div at bounding box center [527, 128] width 1001 height 17
click at [34, 125] on icon "button" at bounding box center [34, 125] width 0 height 0
click at [62, 125] on icon "button" at bounding box center [62, 125] width 0 height 0
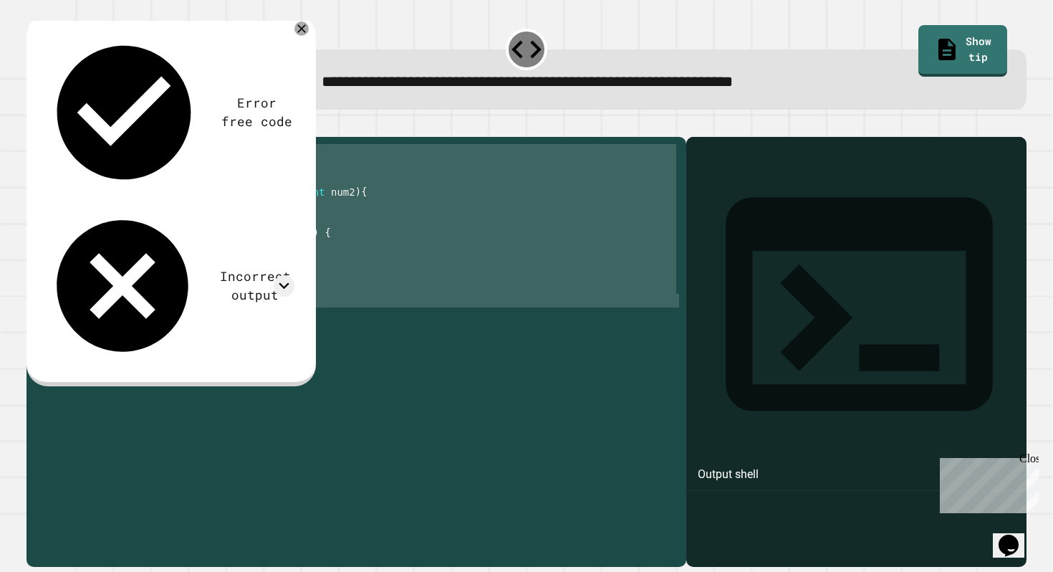
click at [47, 137] on icon "button" at bounding box center [43, 134] width 8 height 10
click at [284, 367] on div "public class Main { //Add multiple method here public static int multiply ( int…" at bounding box center [370, 348] width 617 height 408
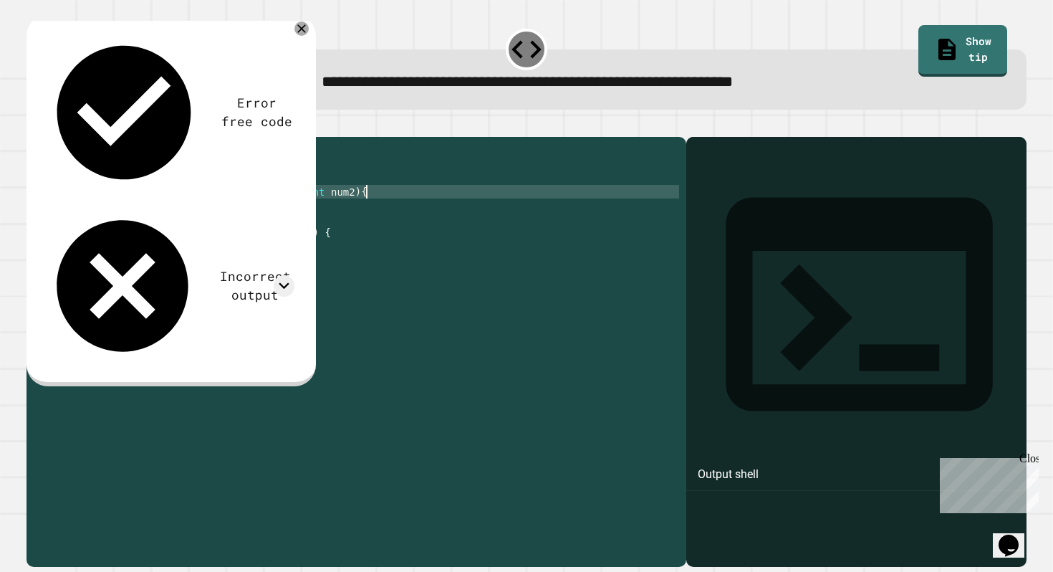
click at [367, 216] on div "public class Main { //Add multiple method here public static int multiply ( int…" at bounding box center [370, 348] width 617 height 408
click at [306, 301] on div "public class Main { //Add multiple method here public static int multiply ( int…" at bounding box center [370, 348] width 617 height 408
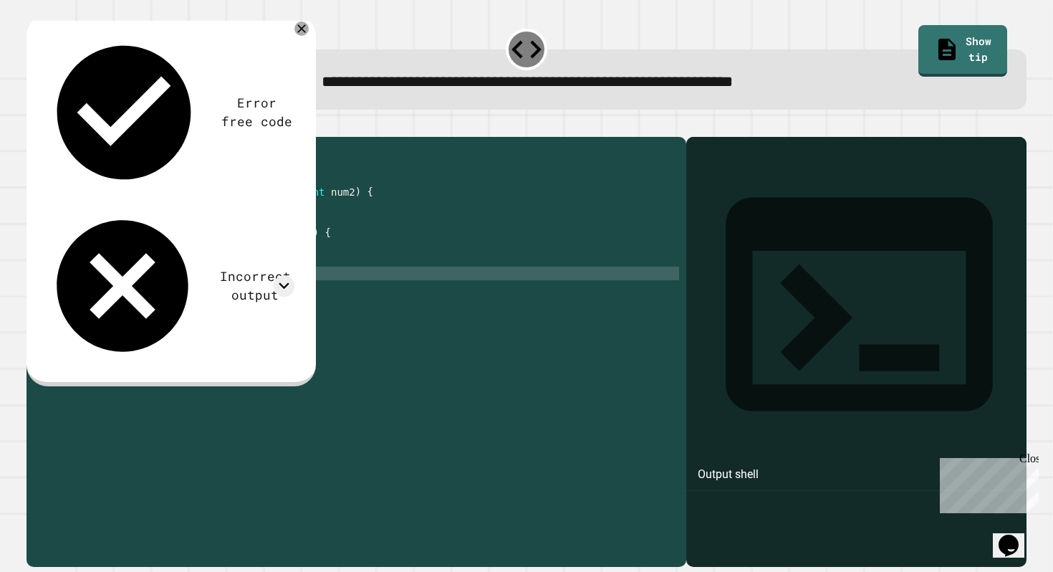
scroll to position [0, 14]
type textarea "**********"
click at [720, 172] on icon at bounding box center [859, 304] width 321 height 321
click at [712, 175] on icon at bounding box center [859, 304] width 321 height 321
click at [758, 466] on div "Output shell" at bounding box center [728, 474] width 61 height 17
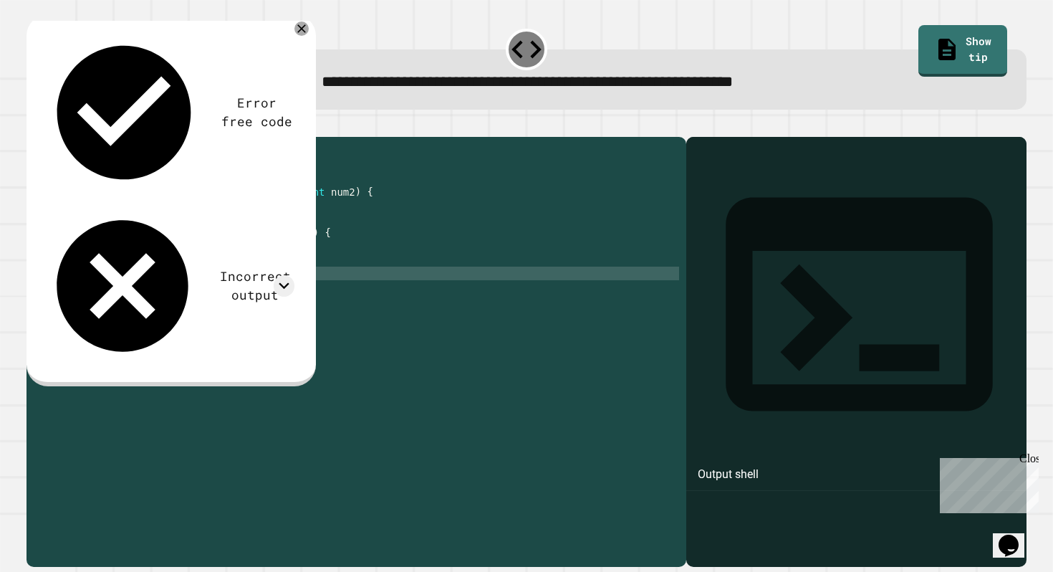
drag, startPoint x: 756, startPoint y: 264, endPoint x: 884, endPoint y: 289, distance: 129.8
click at [885, 289] on div at bounding box center [856, 371] width 327 height 387
click at [34, 125] on icon "button" at bounding box center [34, 125] width 0 height 0
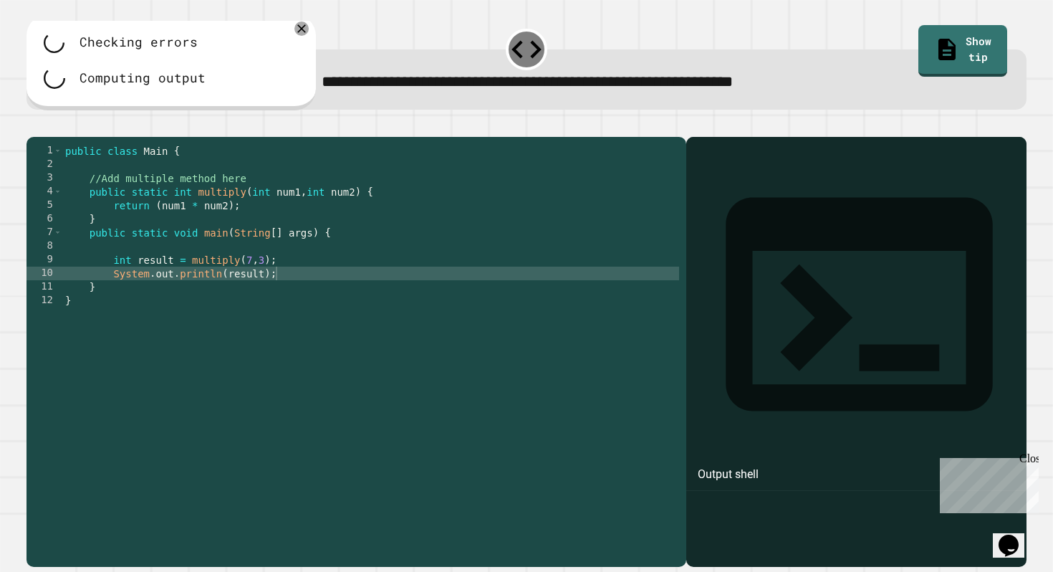
click at [49, 137] on div at bounding box center [527, 128] width 1001 height 17
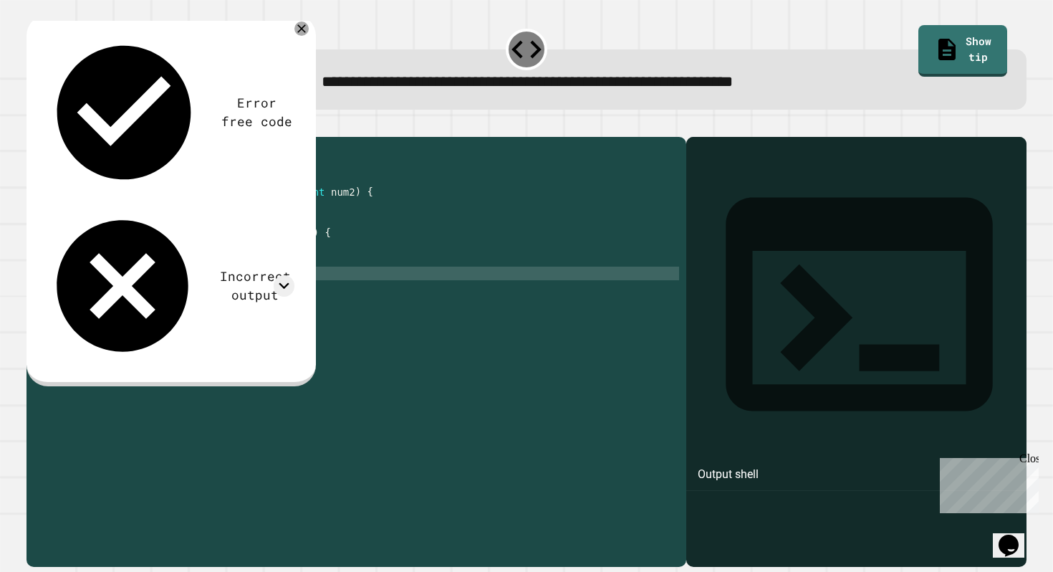
click at [216, 267] on div "Incorrect output" at bounding box center [255, 286] width 79 height 38
click at [281, 275] on icon at bounding box center [284, 285] width 21 height 21
click at [283, 282] on icon at bounding box center [284, 285] width 11 height 6
click at [283, 283] on icon at bounding box center [284, 286] width 11 height 6
click at [283, 282] on icon at bounding box center [284, 285] width 11 height 6
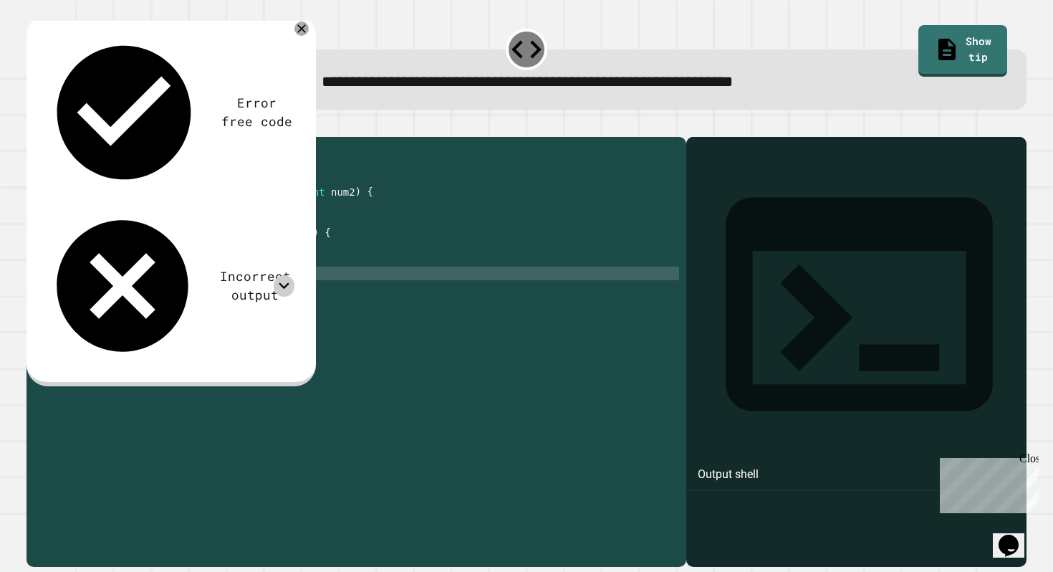
click at [283, 283] on icon at bounding box center [284, 286] width 11 height 6
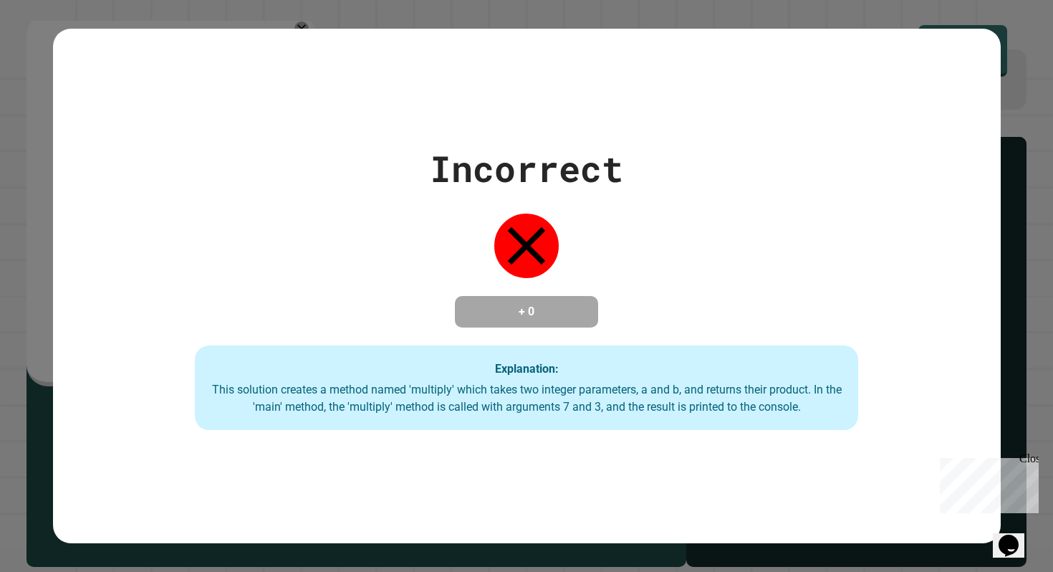
click at [559, 303] on h4 "+ 0" at bounding box center [526, 311] width 115 height 17
click at [740, 165] on div "Incorrect + 0 Explanation: This solution creates a method named 'multiply' whic…" at bounding box center [527, 286] width 948 height 288
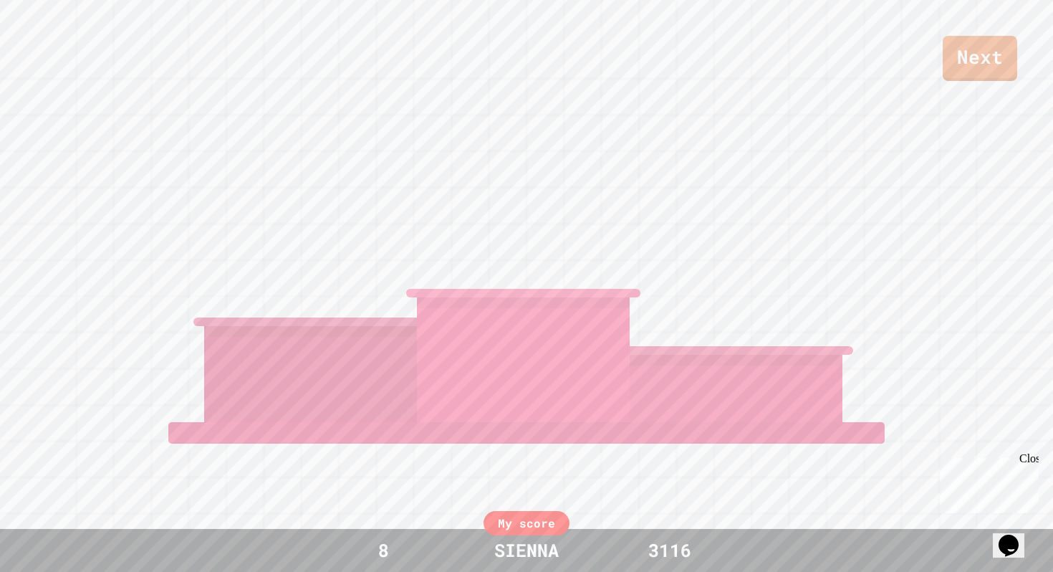
click at [608, 234] on div "CALEB" at bounding box center [523, 313] width 213 height 218
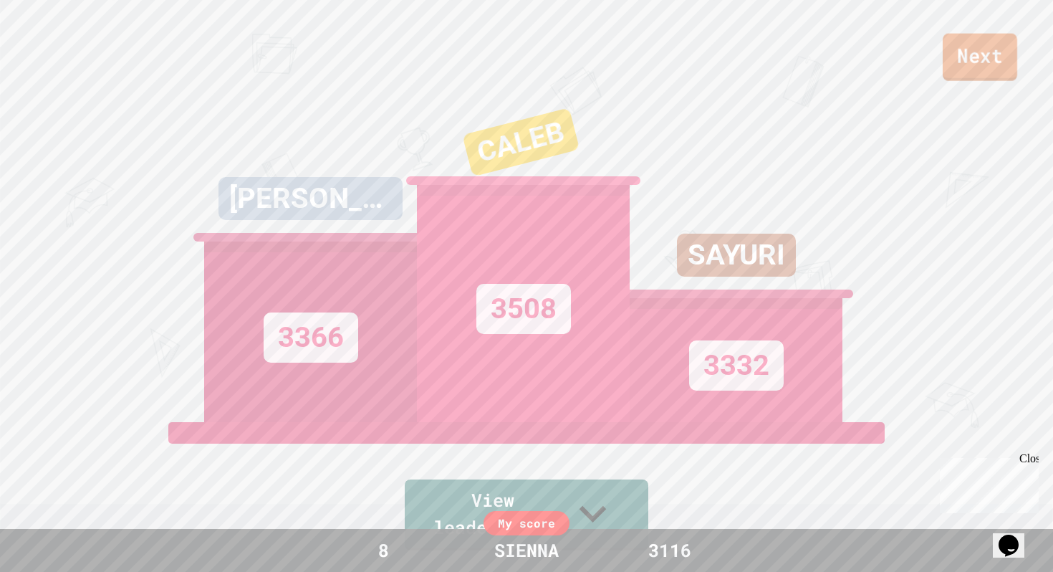
click at [968, 61] on link "Next" at bounding box center [980, 57] width 74 height 47
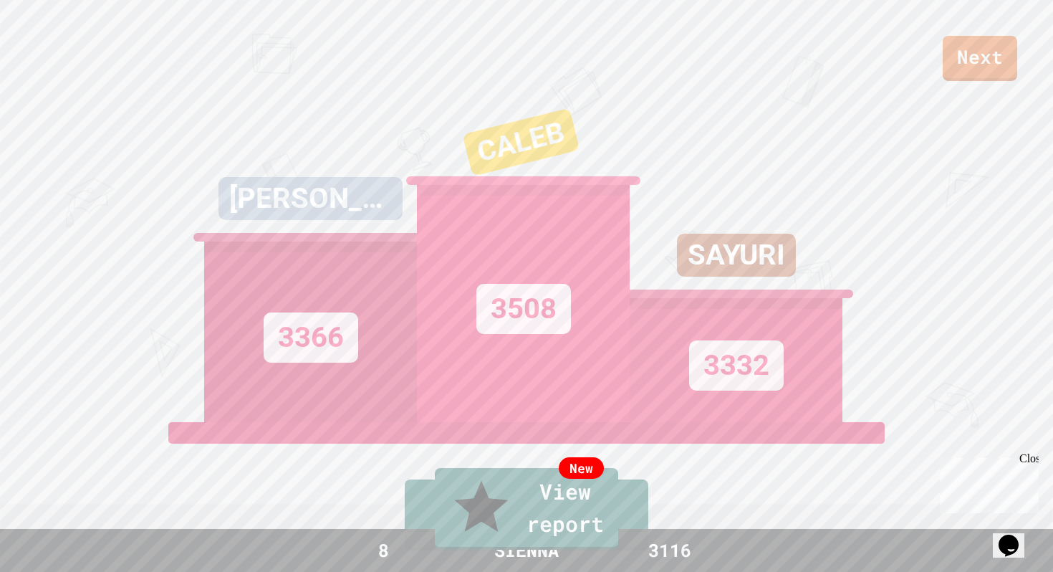
type textarea "**********"
